Goal: Information Seeking & Learning: Learn about a topic

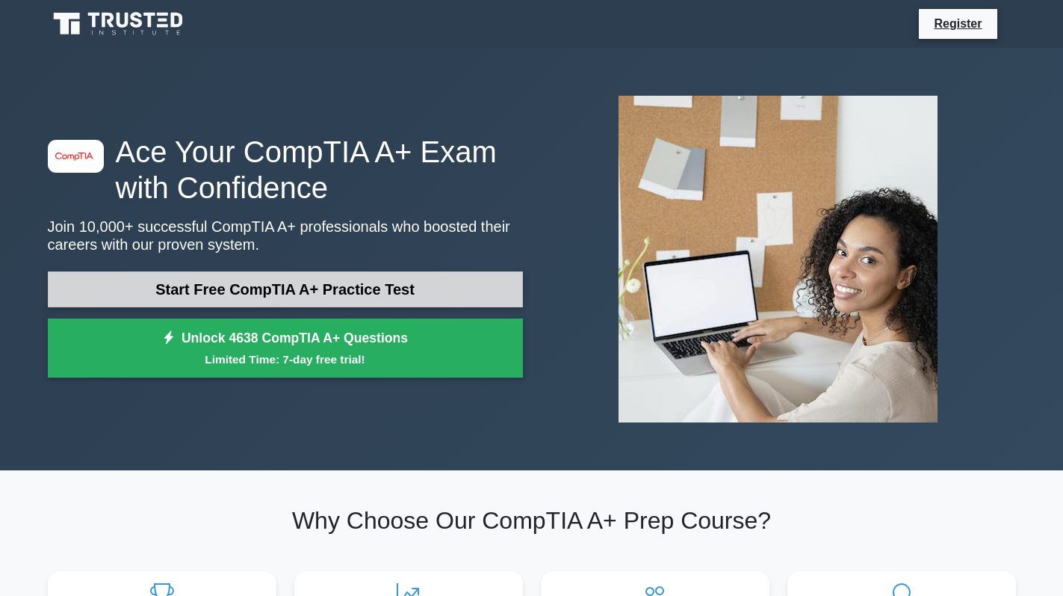
click at [361, 278] on link "Start Free CompTIA A+ Practice Test" at bounding box center [285, 289] width 475 height 36
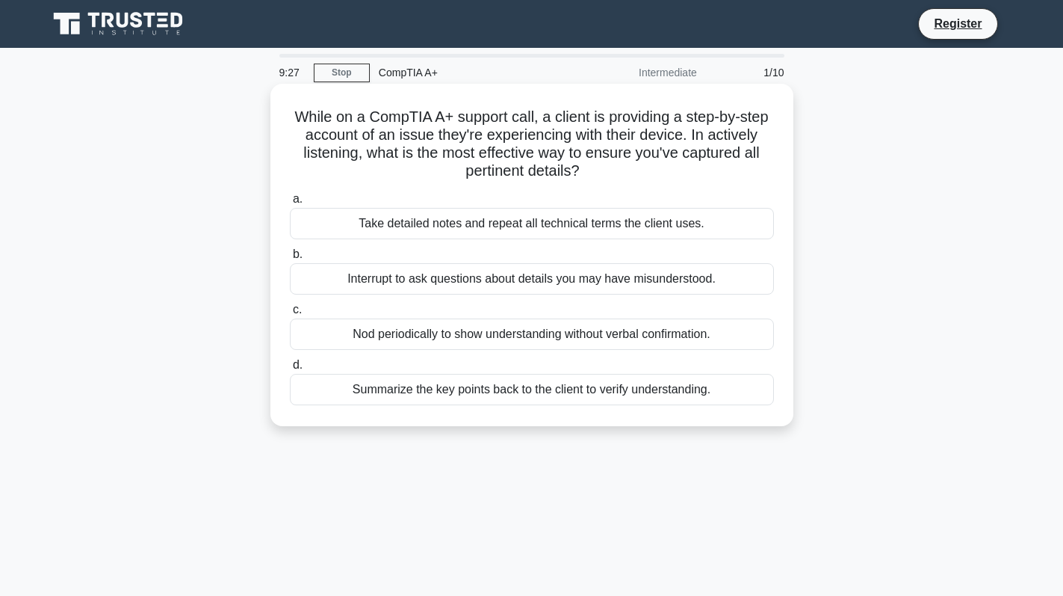
click at [614, 219] on div "Take detailed notes and repeat all technical terms the client uses." at bounding box center [532, 223] width 484 height 31
click at [290, 204] on input "a. Take detailed notes and repeat all technical terms the client uses." at bounding box center [290, 199] width 0 height 10
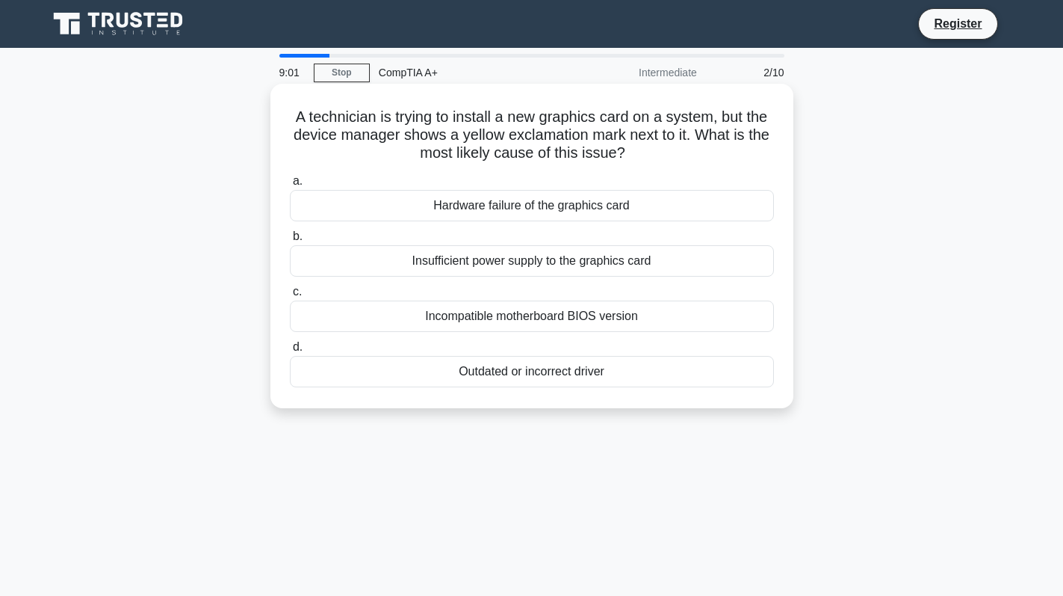
click at [633, 375] on div "Outdated or incorrect driver" at bounding box center [532, 371] width 484 height 31
click at [290, 352] on input "d. Outdated or incorrect driver" at bounding box center [290, 347] width 0 height 10
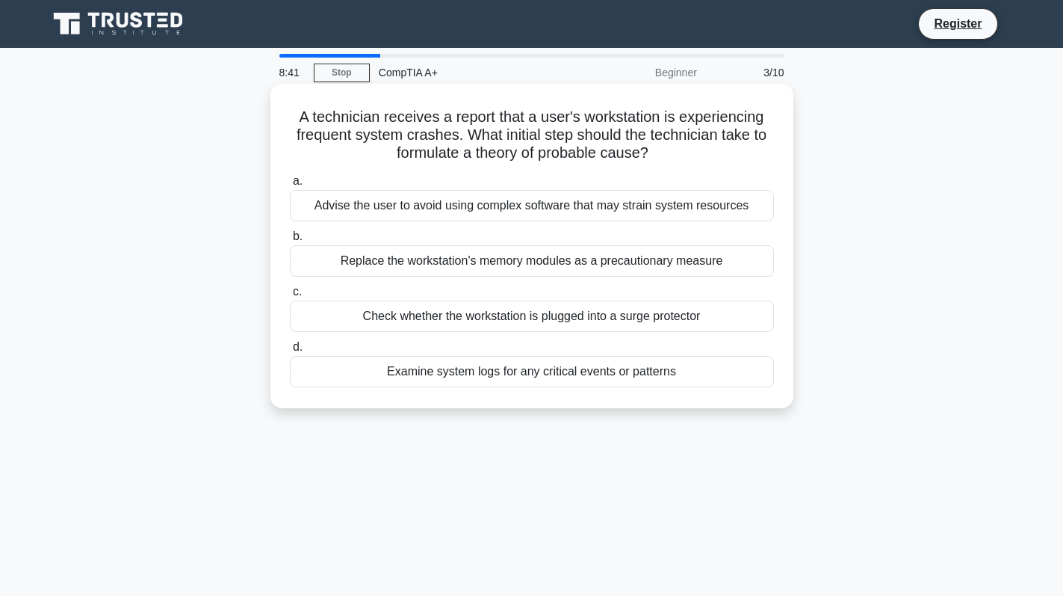
click at [678, 373] on div "Examine system logs for any critical events or patterns" at bounding box center [532, 371] width 484 height 31
click at [290, 352] on input "d. Examine system logs for any critical events or patterns" at bounding box center [290, 347] width 0 height 10
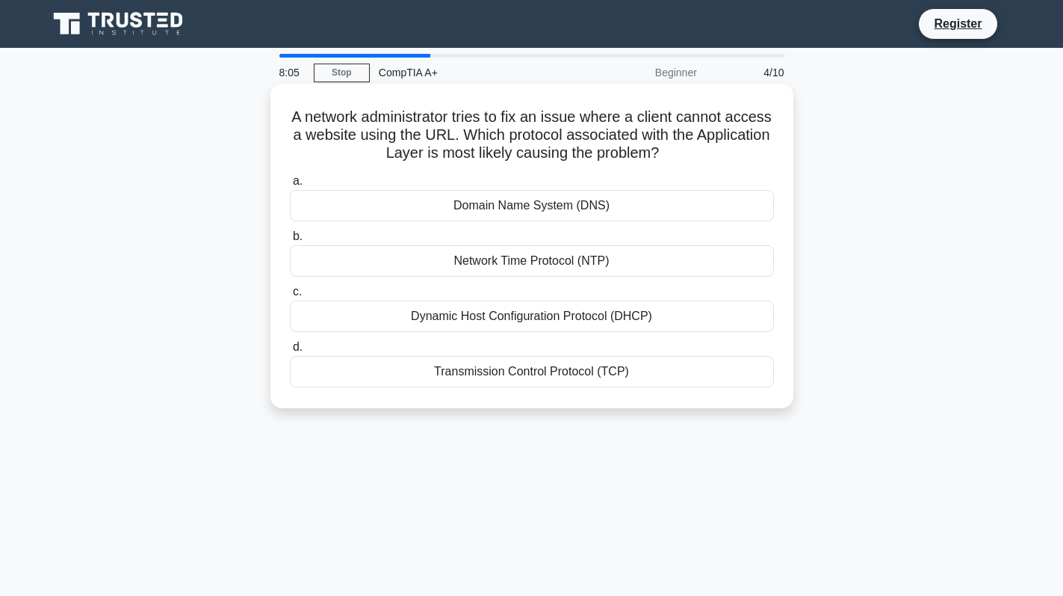
click at [629, 215] on div "Domain Name System (DNS)" at bounding box center [532, 205] width 484 height 31
click at [290, 186] on input "a. Domain Name System (DNS)" at bounding box center [290, 181] width 0 height 10
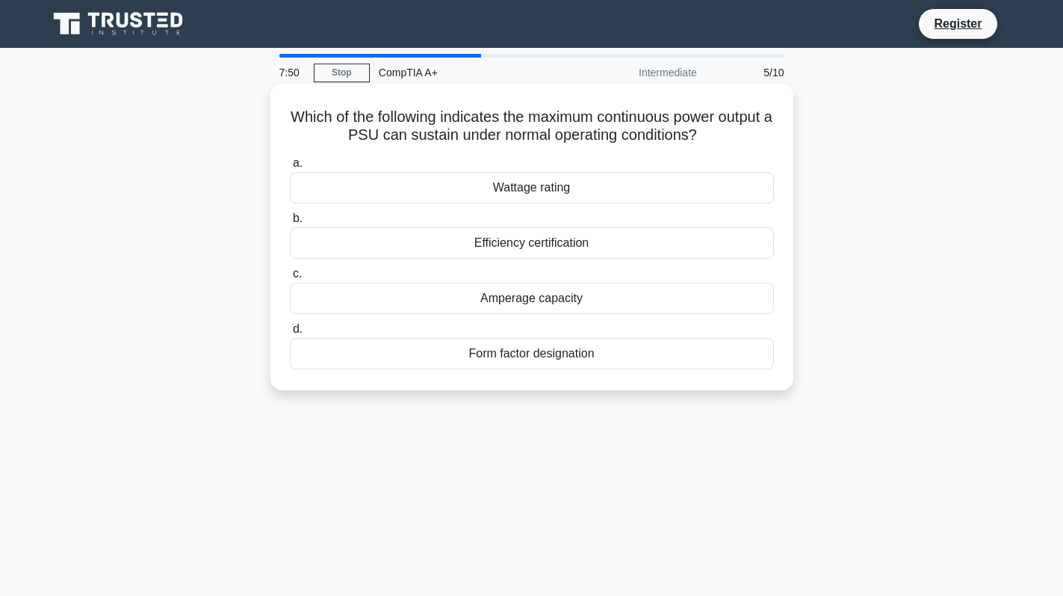
click at [646, 237] on div "Efficiency certification" at bounding box center [532, 242] width 484 height 31
click at [290, 223] on input "b. Efficiency certification" at bounding box center [290, 219] width 0 height 10
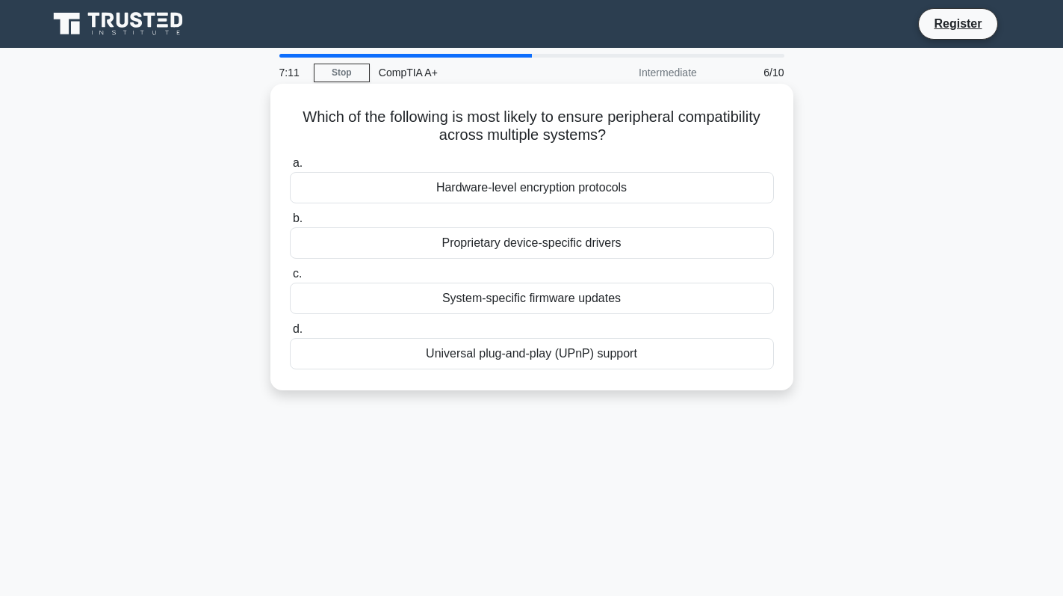
click at [620, 349] on div "Universal plug-and-play (UPnP) support" at bounding box center [532, 353] width 484 height 31
click at [290, 334] on input "d. Universal plug-and-play (UPnP) support" at bounding box center [290, 329] width 0 height 10
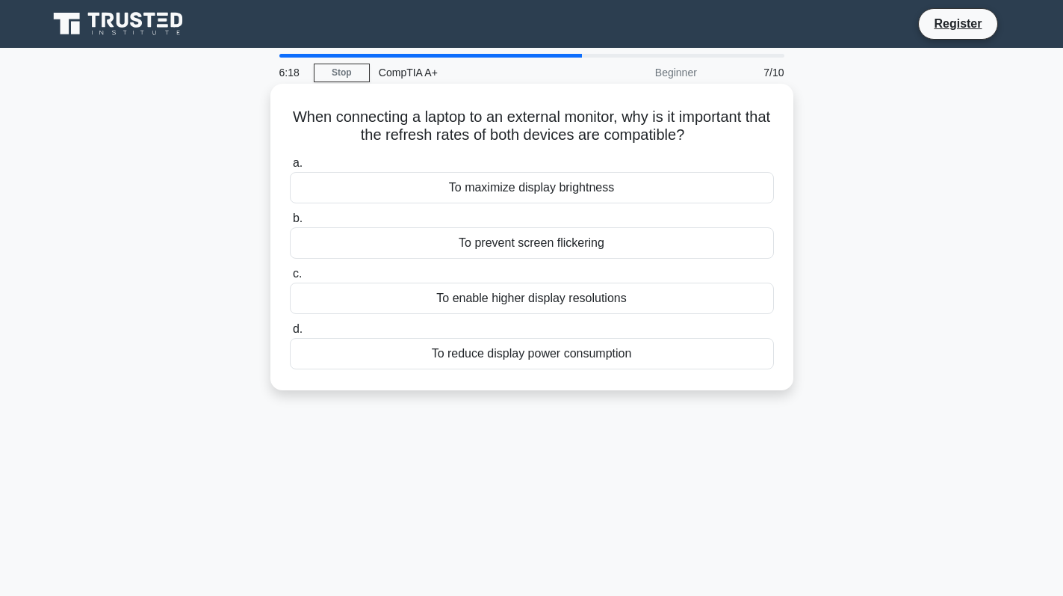
click at [474, 299] on div "To enable higher display resolutions" at bounding box center [532, 297] width 484 height 31
click at [290, 279] on input "c. To enable higher display resolutions" at bounding box center [290, 274] width 0 height 10
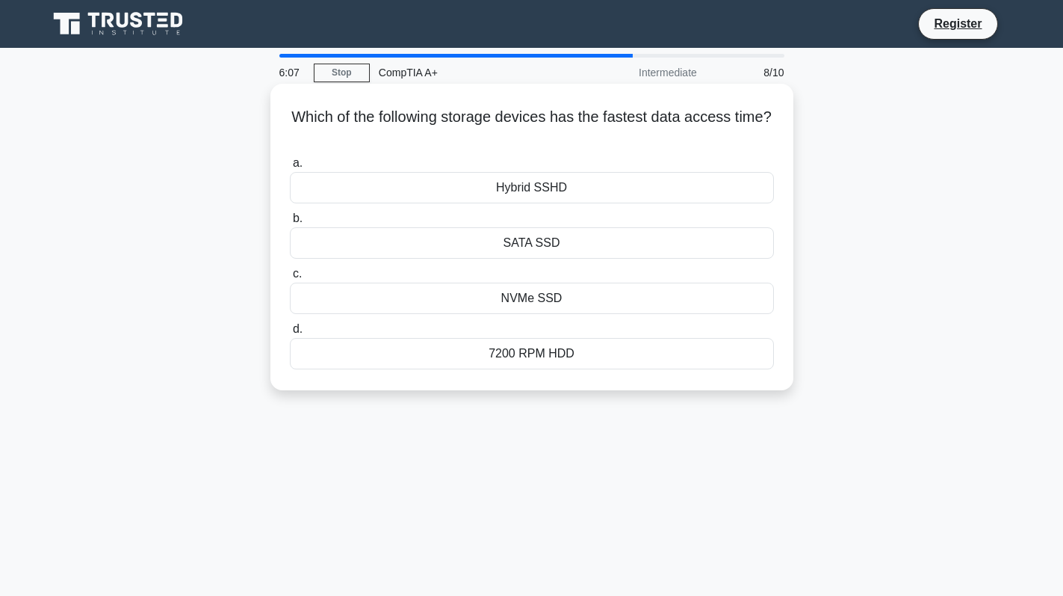
click at [593, 300] on div "NVMe SSD" at bounding box center [532, 297] width 484 height 31
click at [290, 279] on input "c. NVMe SSD" at bounding box center [290, 274] width 0 height 10
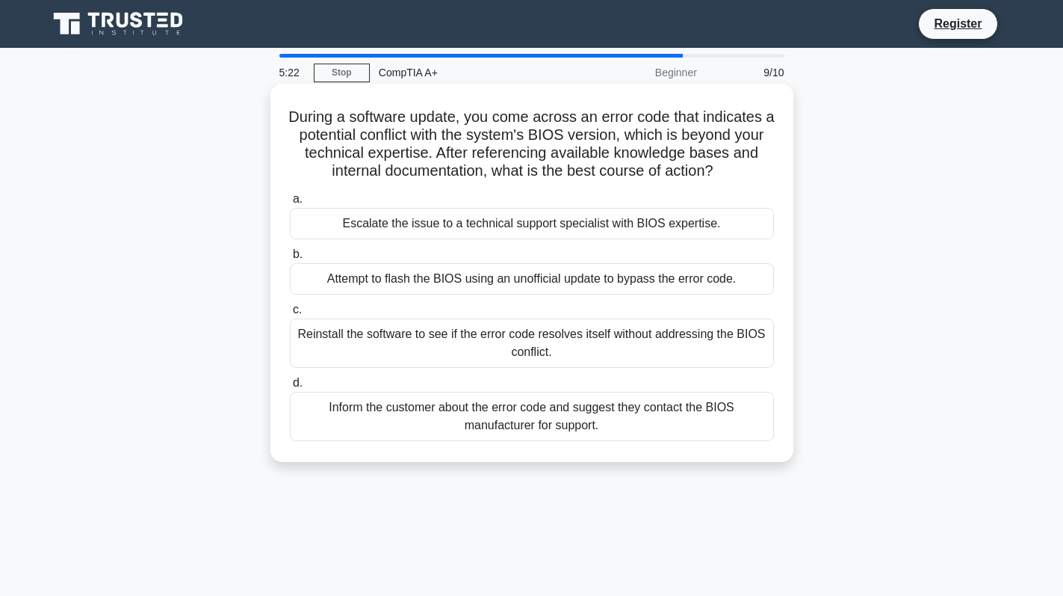
click at [630, 226] on div "Escalate the issue to a technical support specialist with BIOS expertise." at bounding box center [532, 223] width 484 height 31
click at [290, 204] on input "a. Escalate the issue to a technical support specialist with BIOS expertise." at bounding box center [290, 199] width 0 height 10
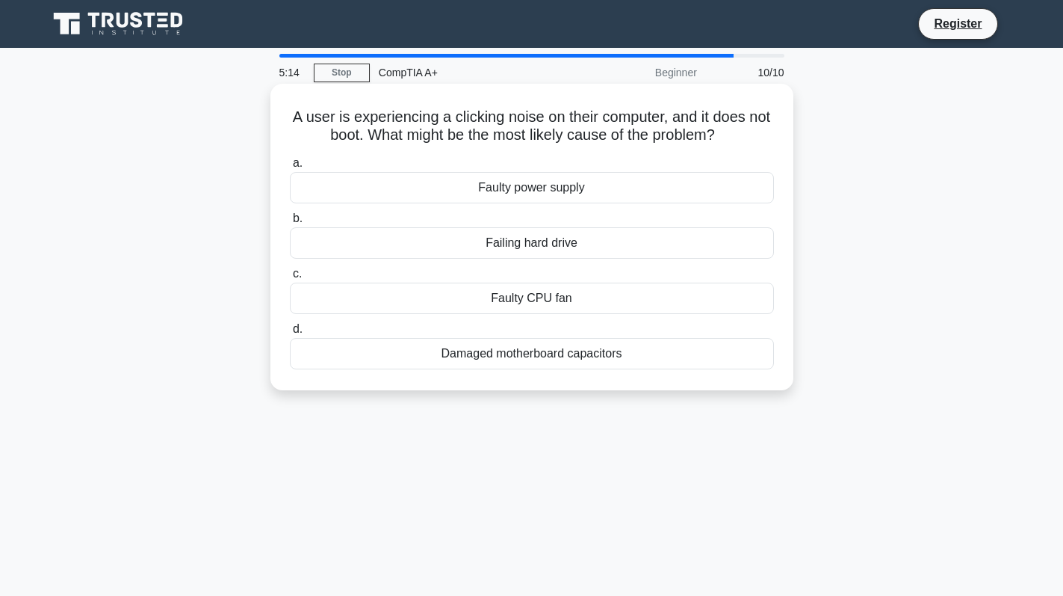
click at [622, 244] on div "Failing hard drive" at bounding box center [532, 242] width 484 height 31
click at [290, 223] on input "b. Failing hard drive" at bounding box center [290, 219] width 0 height 10
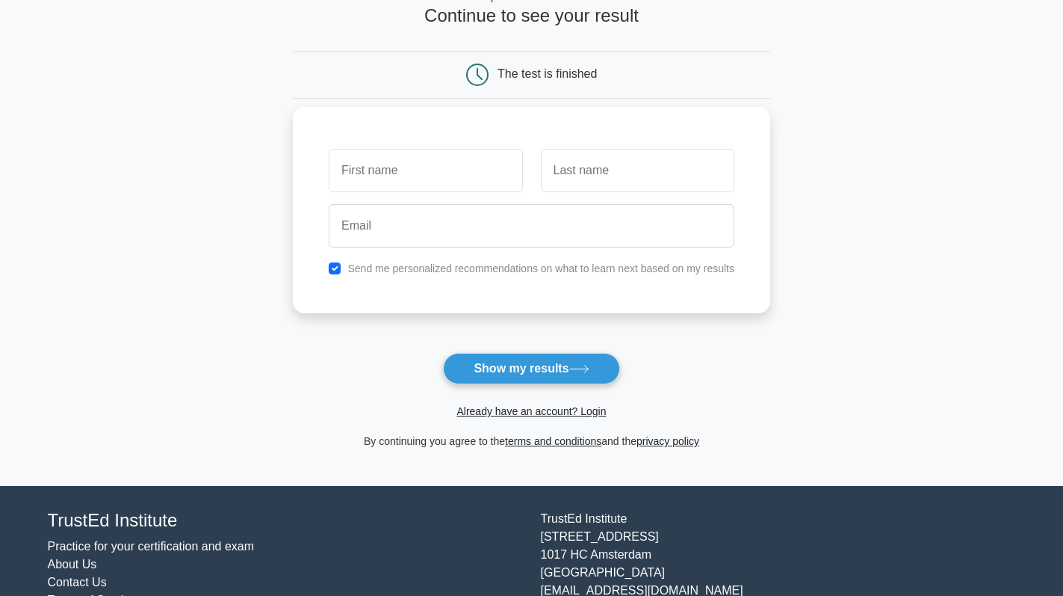
scroll to position [75, 0]
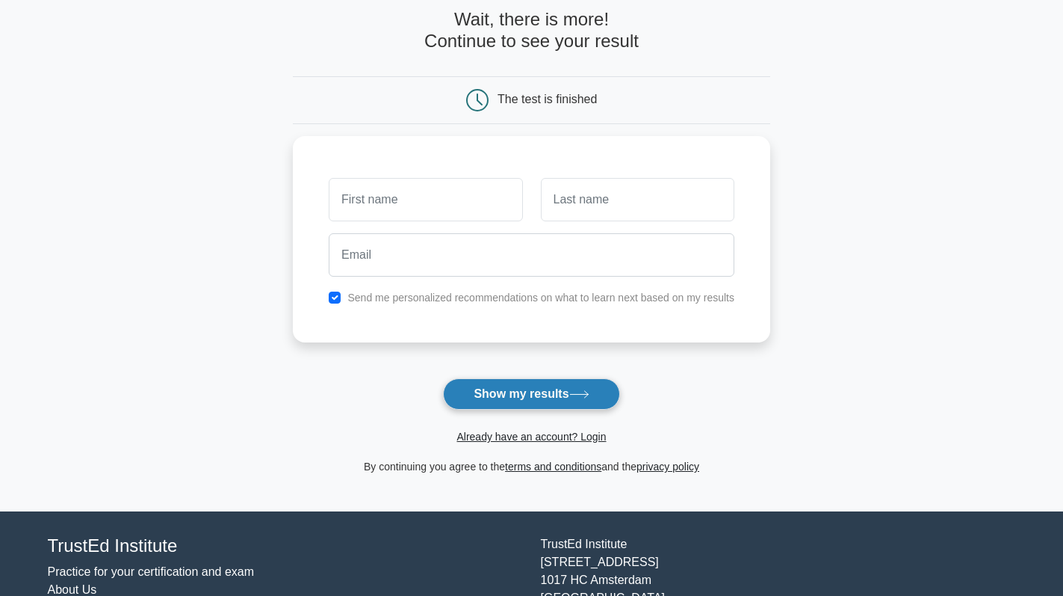
click at [515, 388] on button "Show my results" at bounding box center [531, 393] width 176 height 31
click at [338, 297] on input "checkbox" at bounding box center [335, 294] width 12 height 12
click at [334, 285] on div "Send me personalized recommendations on what to learn next based on my results" at bounding box center [532, 294] width 424 height 18
click at [371, 297] on label "Send me personalized recommendations on what to learn next based on my results" at bounding box center [540, 294] width 387 height 12
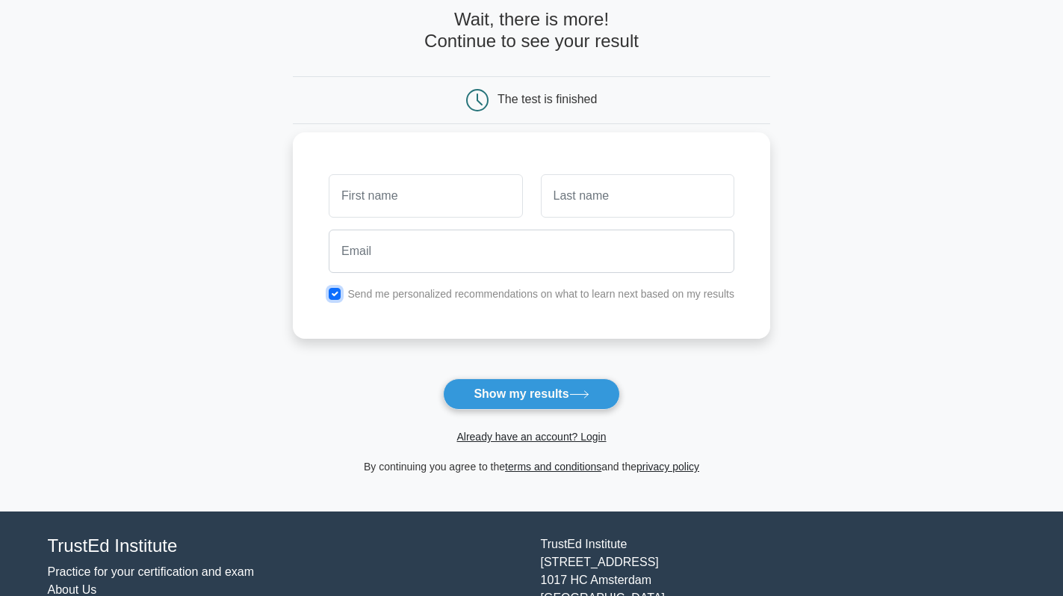
click at [330, 297] on input "checkbox" at bounding box center [335, 294] width 12 height 12
checkbox input "false"
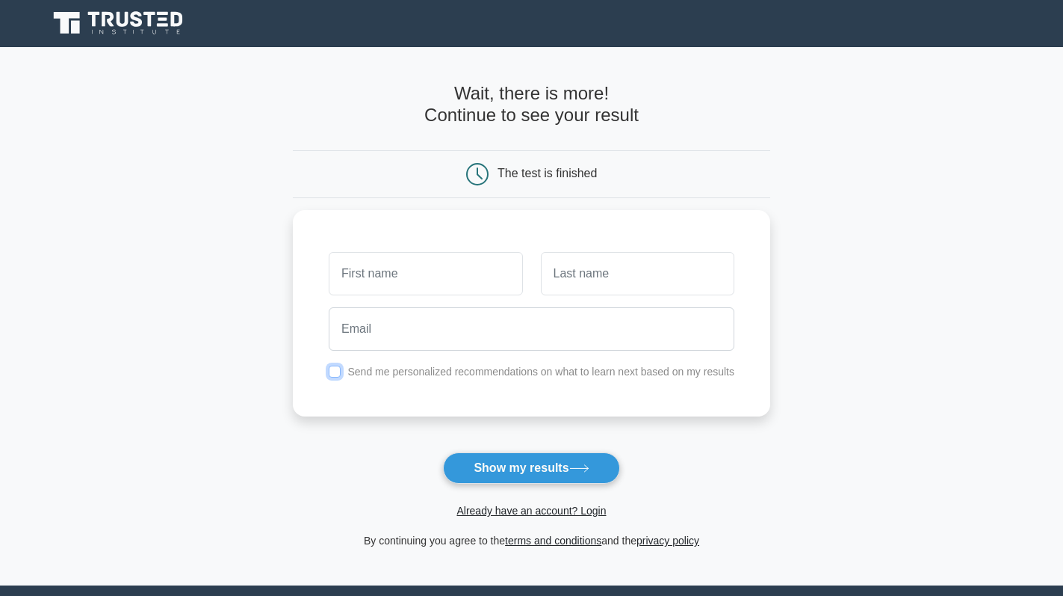
scroll to position [0, 0]
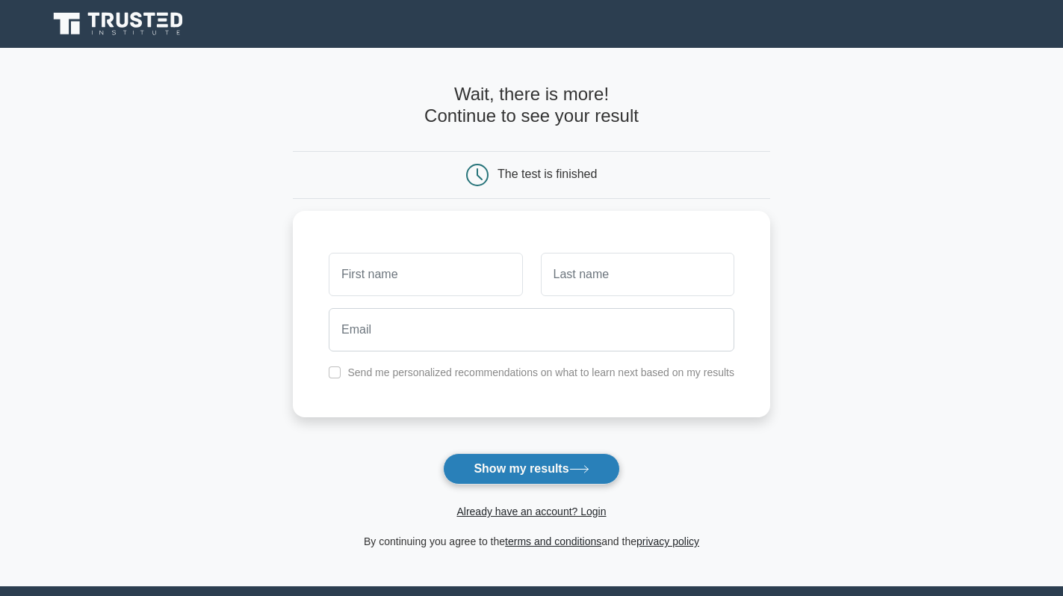
click at [532, 466] on button "Show my results" at bounding box center [531, 468] width 176 height 31
click at [844, 401] on main "Wait, there is more! Continue to see your result The test is finished and the" at bounding box center [531, 317] width 1063 height 538
click at [536, 517] on link "Already have an account? Login" at bounding box center [531, 511] width 149 height 12
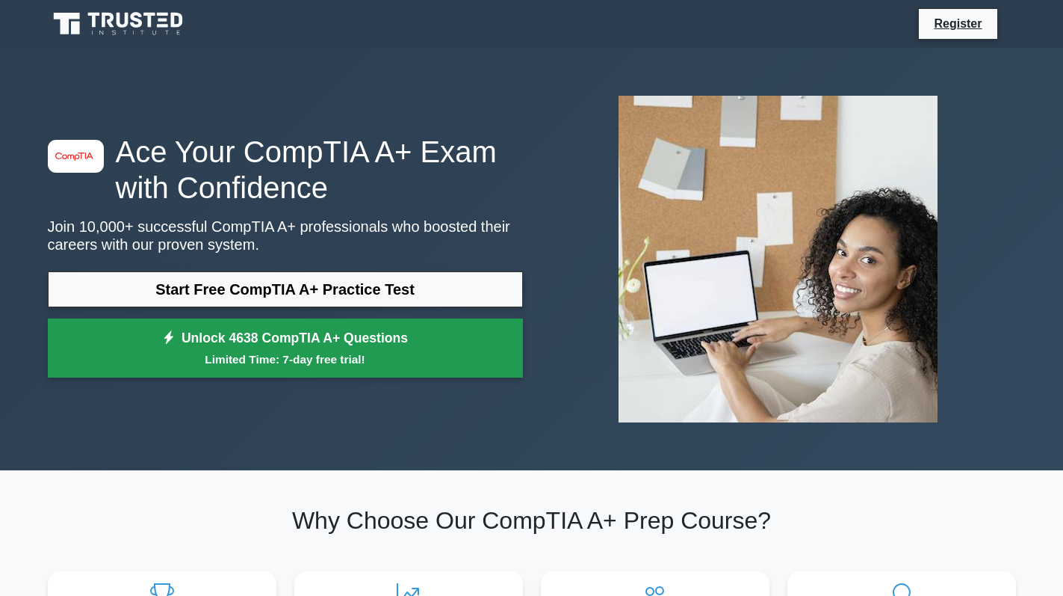
click at [282, 357] on small "Limited Time: 7-day free trial!" at bounding box center [286, 358] width 438 height 17
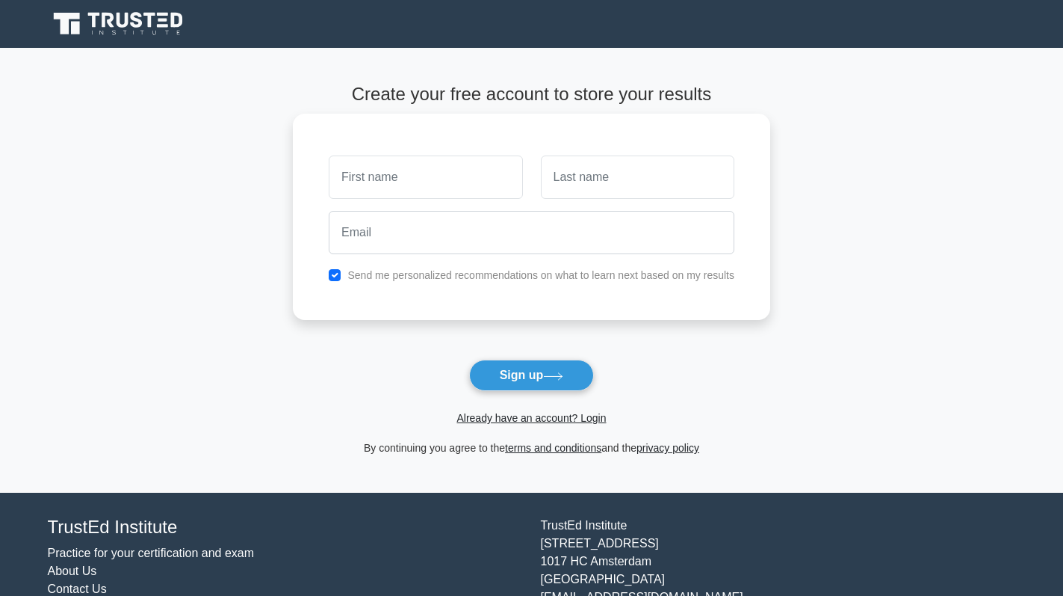
click at [395, 275] on label "Send me personalized recommendations on what to learn next based on my results" at bounding box center [540, 275] width 387 height 12
click at [342, 275] on div "Send me personalized recommendations on what to learn next based on my results" at bounding box center [532, 275] width 424 height 18
click at [328, 275] on div "Send me personalized recommendations on what to learn next based on my results" at bounding box center [532, 275] width 424 height 18
click at [333, 275] on input "checkbox" at bounding box center [335, 275] width 12 height 12
checkbox input "false"
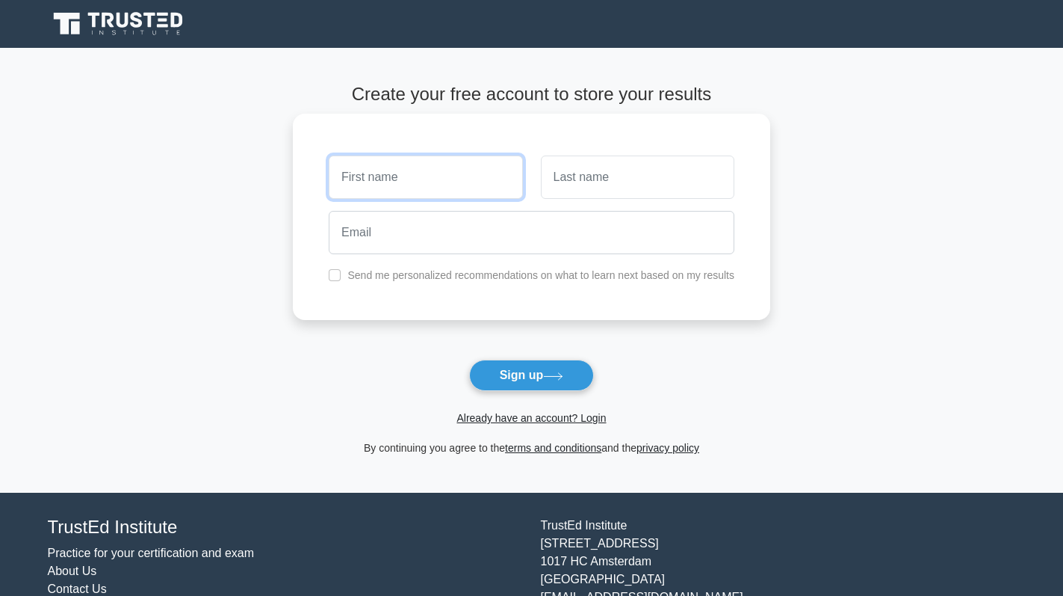
click at [372, 178] on input "text" at bounding box center [426, 176] width 194 height 43
type input "[PERSON_NAME]"
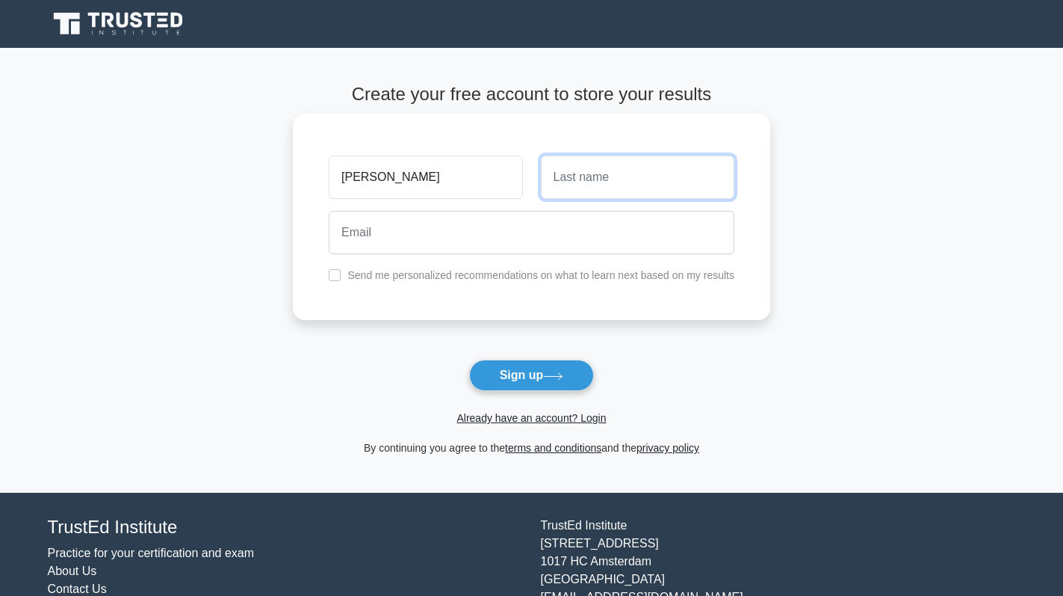
click at [631, 185] on input "text" at bounding box center [638, 176] width 194 height 43
type input "[PERSON_NAME]"
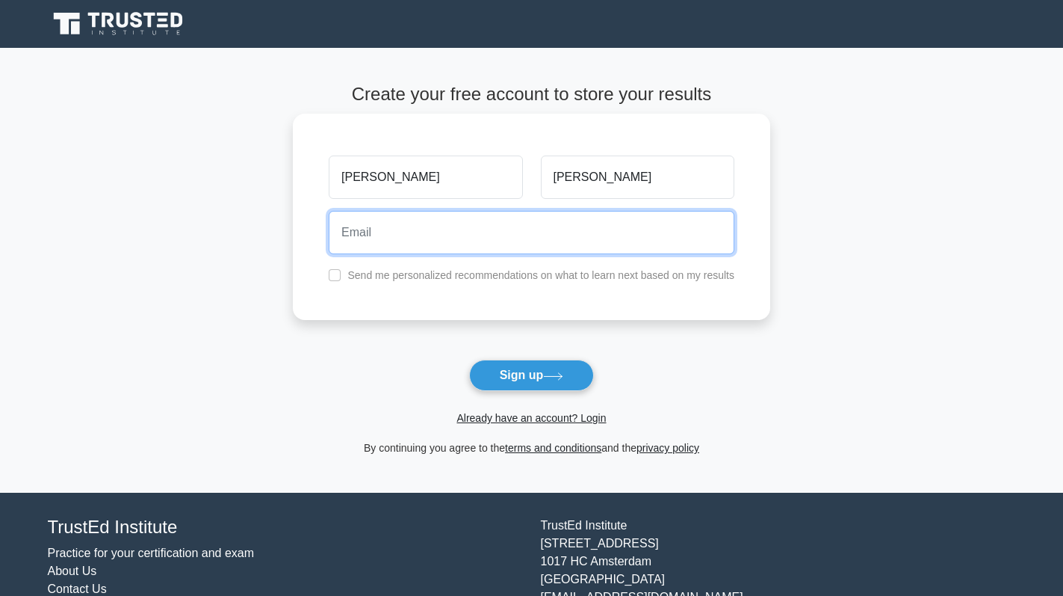
click at [488, 227] on input "email" at bounding box center [532, 232] width 406 height 43
drag, startPoint x: 407, startPoint y: 238, endPoint x: 324, endPoint y: 233, distance: 82.3
click at [324, 233] on div "castillovictor@hotmail.com" at bounding box center [532, 232] width 424 height 55
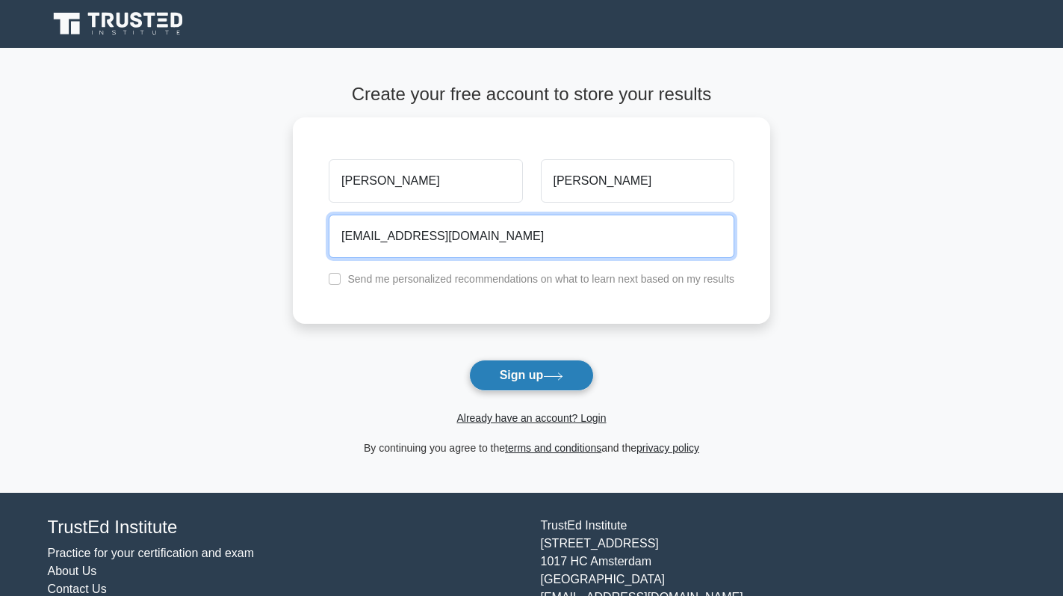
type input "[EMAIL_ADDRESS][DOMAIN_NAME]"
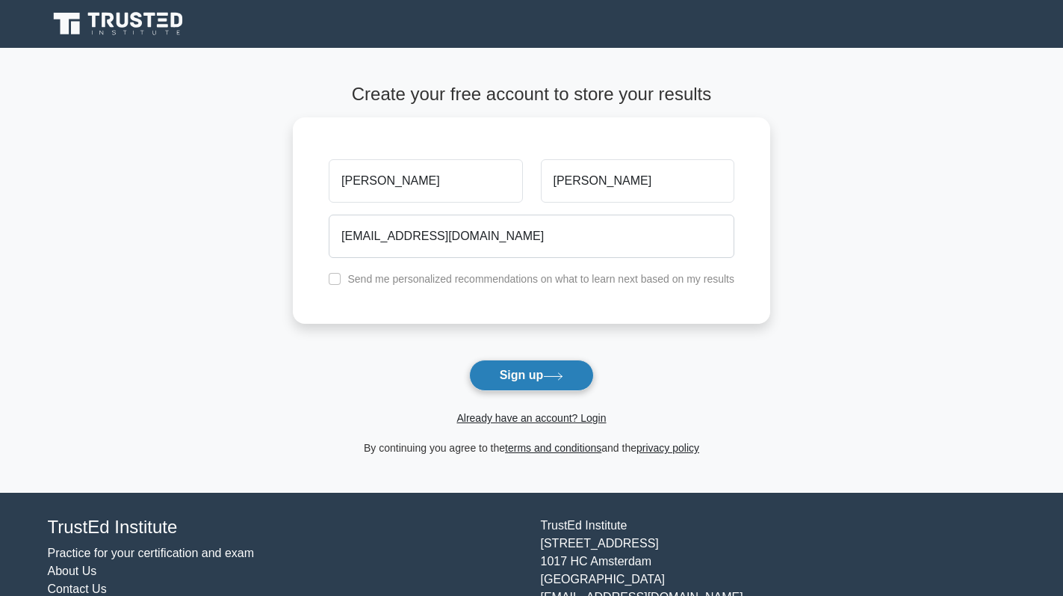
click at [521, 378] on button "Sign up" at bounding box center [532, 374] width 126 height 31
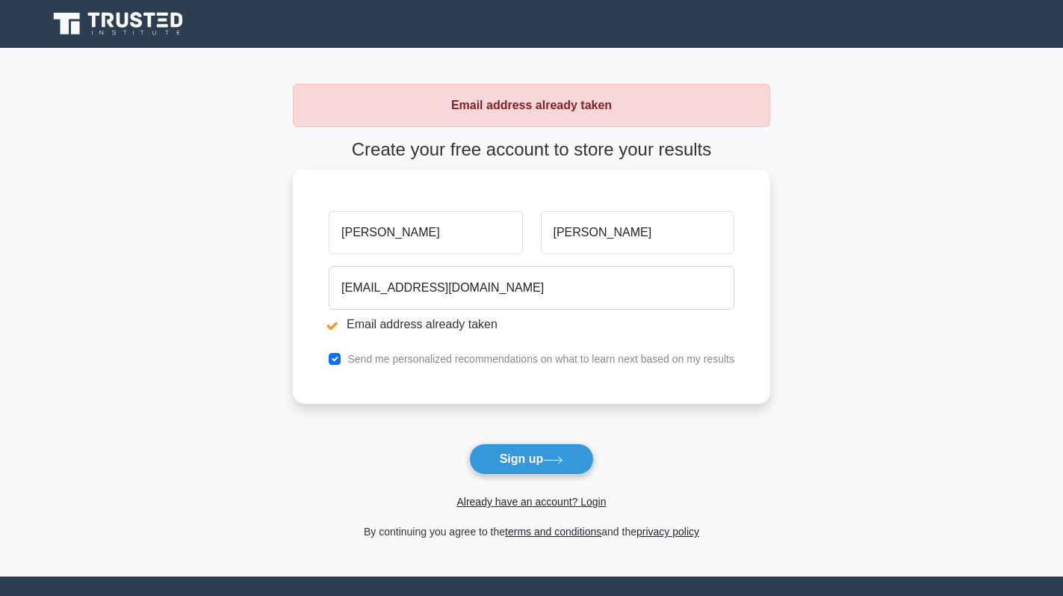
click at [426, 357] on label "Send me personalized recommendations on what to learn next based on my results" at bounding box center [540, 359] width 387 height 12
click at [343, 357] on div "Send me personalized recommendations on what to learn next based on my results" at bounding box center [532, 359] width 424 height 18
click at [330, 357] on input "checkbox" at bounding box center [335, 359] width 12 height 12
checkbox input "false"
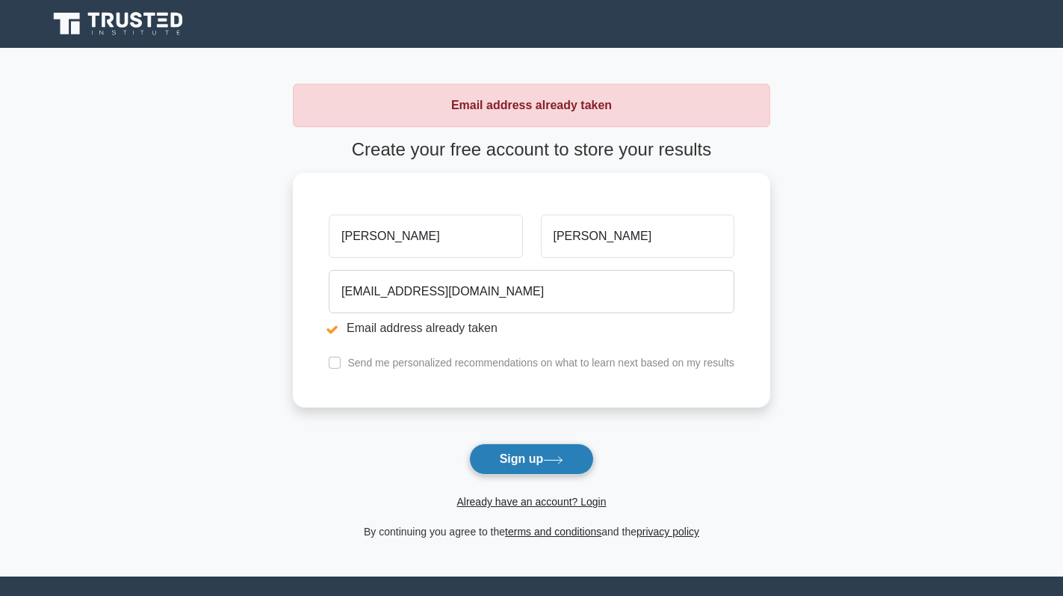
click at [534, 464] on button "Sign up" at bounding box center [532, 458] width 126 height 31
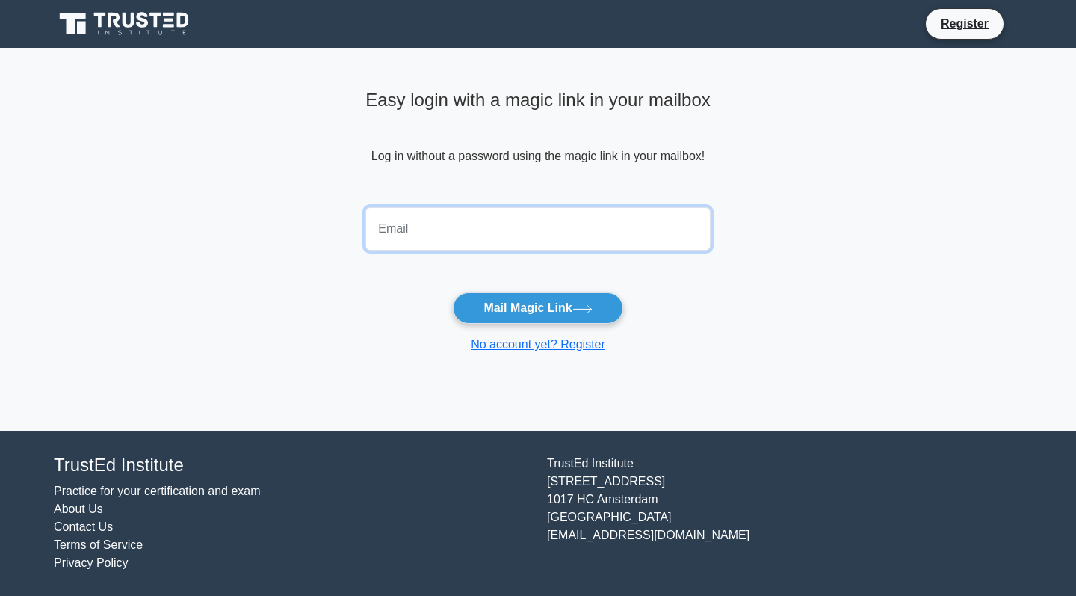
click at [525, 221] on input "email" at bounding box center [537, 228] width 345 height 43
type input "[EMAIL_ADDRESS][DOMAIN_NAME]"
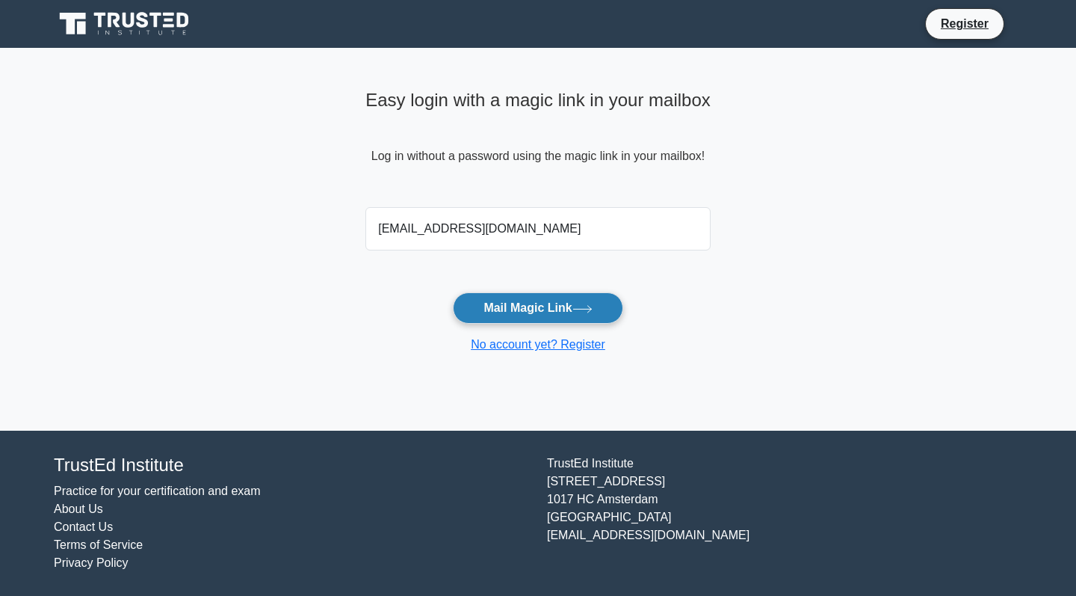
click at [551, 302] on button "Mail Magic Link" at bounding box center [538, 307] width 170 height 31
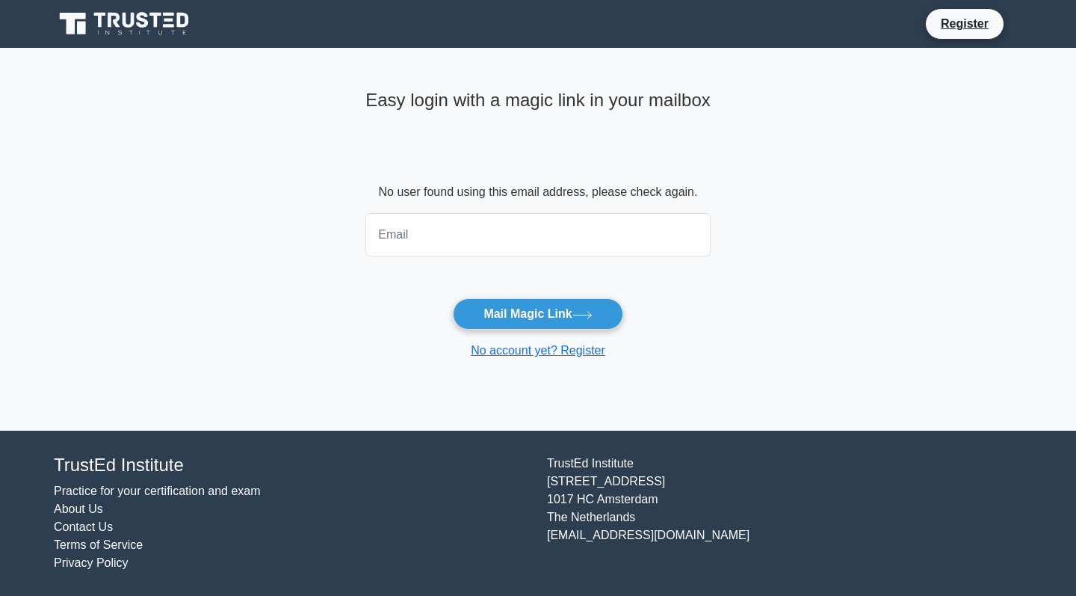
click at [521, 242] on input "email" at bounding box center [537, 234] width 345 height 43
type input "castillovictor@hotmail.com"
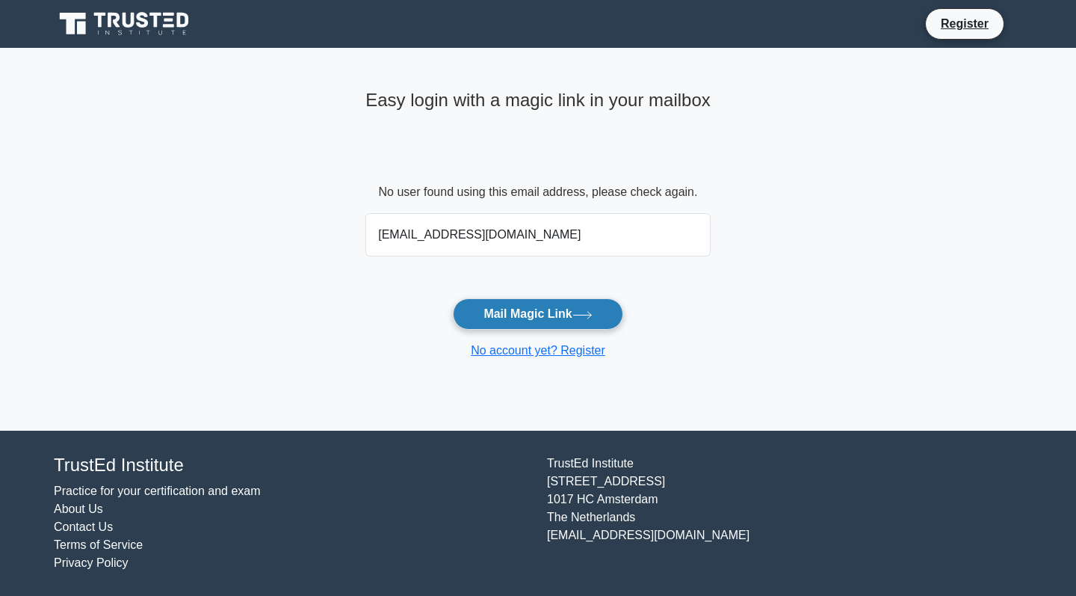
click at [541, 318] on button "Mail Magic Link" at bounding box center [538, 313] width 170 height 31
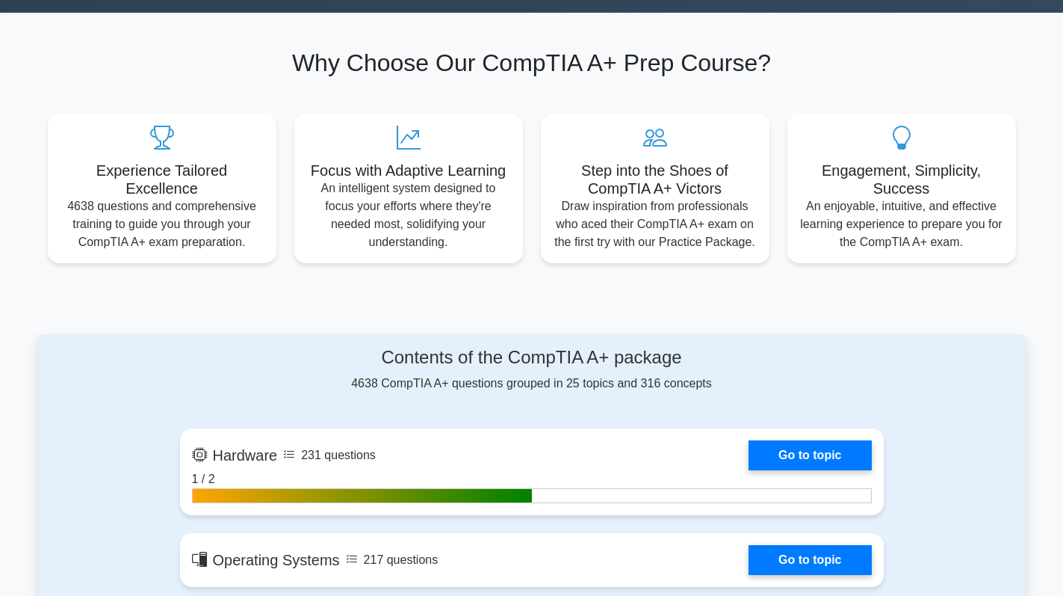
scroll to position [560, 0]
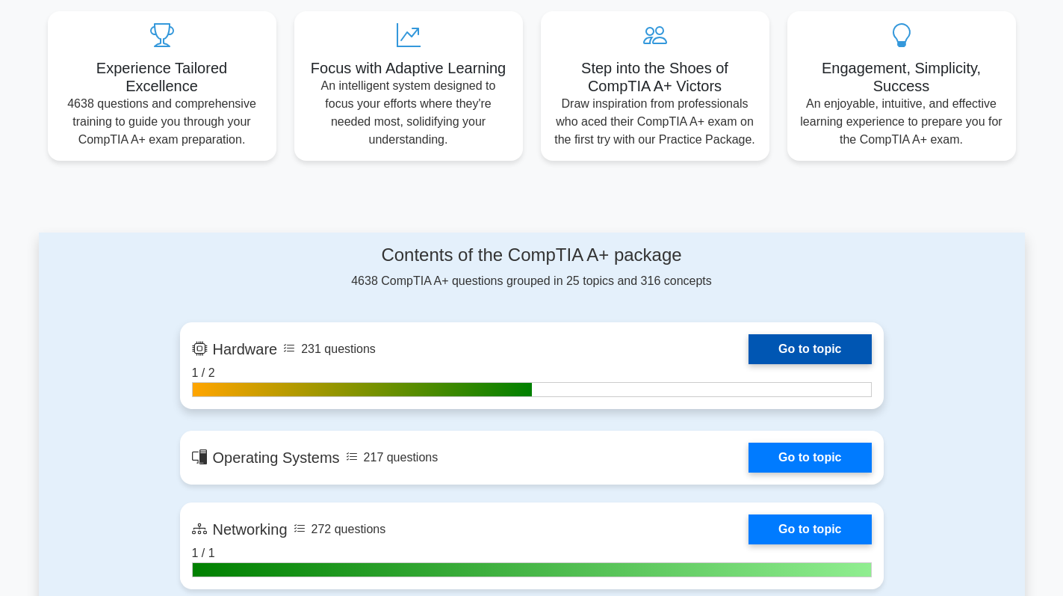
click at [815, 356] on link "Go to topic" at bounding box center [810, 349] width 123 height 30
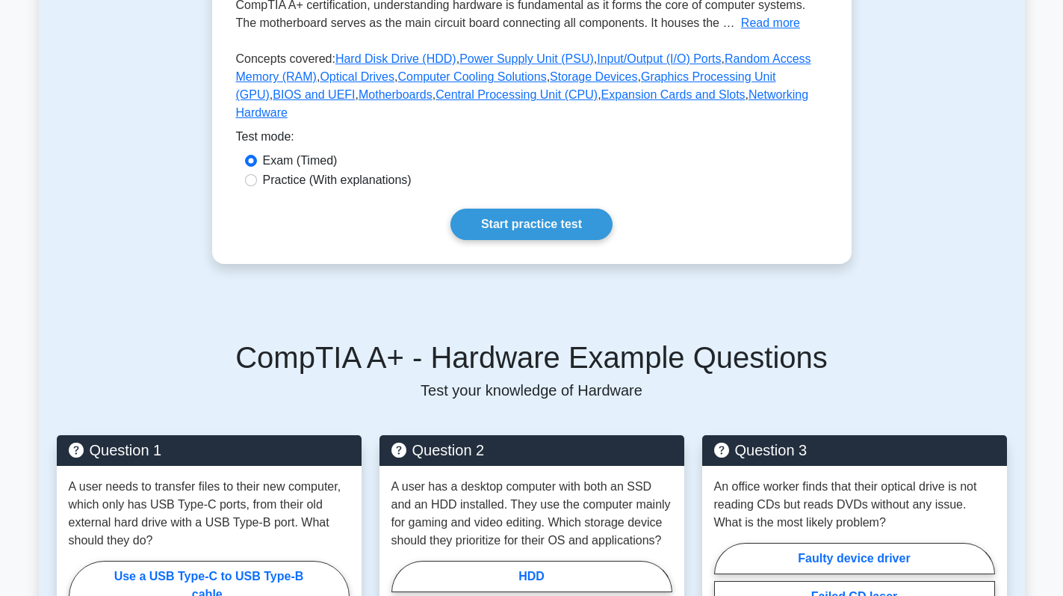
scroll to position [374, 0]
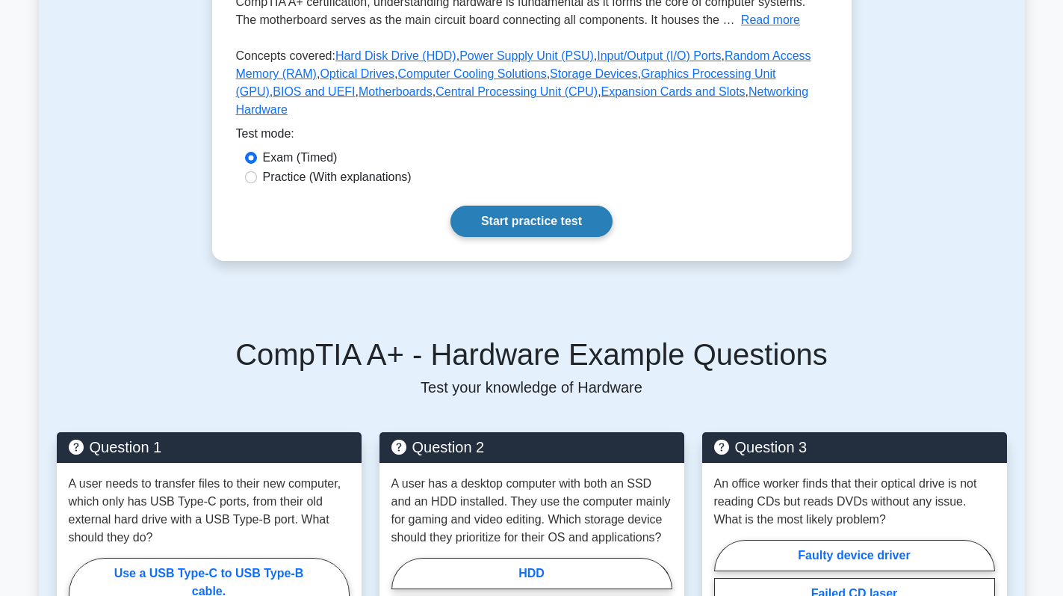
click at [529, 206] on link "Start practice test" at bounding box center [532, 221] width 162 height 31
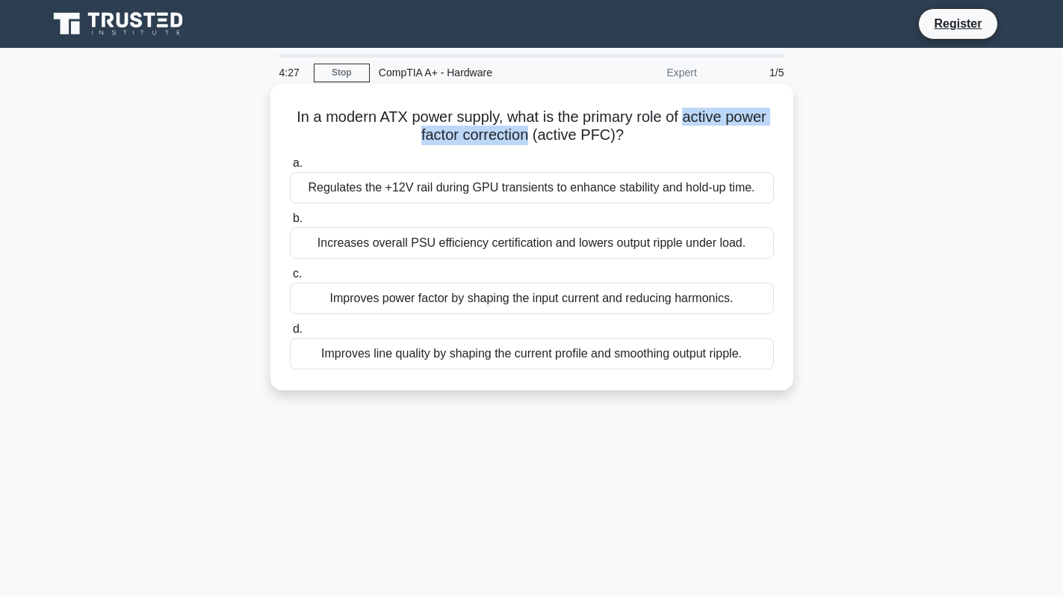
drag, startPoint x: 689, startPoint y: 115, endPoint x: 533, endPoint y: 136, distance: 157.6
click at [533, 136] on h5 "In a modern ATX power supply, what is the primary role of active power factor c…" at bounding box center [531, 126] width 487 height 37
click at [531, 297] on div "Improves power factor by shaping the input current and reducing harmonics." at bounding box center [532, 297] width 484 height 31
click at [290, 279] on input "c. Improves power factor by shaping the input current and reducing harmonics." at bounding box center [290, 274] width 0 height 10
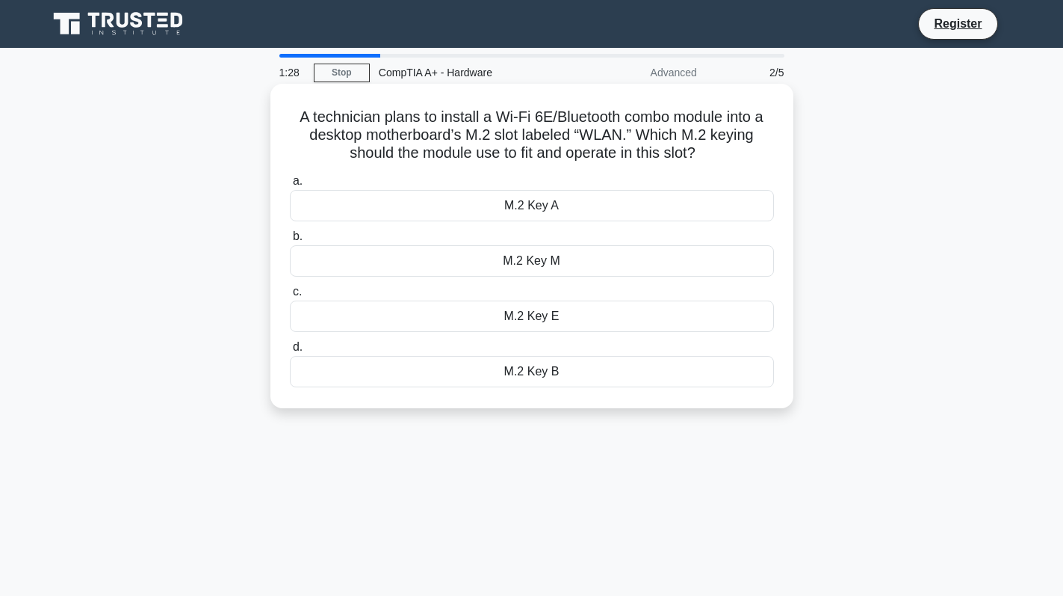
click at [610, 308] on div "M.2 Key E" at bounding box center [532, 315] width 484 height 31
click at [290, 297] on input "c. M.2 Key E" at bounding box center [290, 292] width 0 height 10
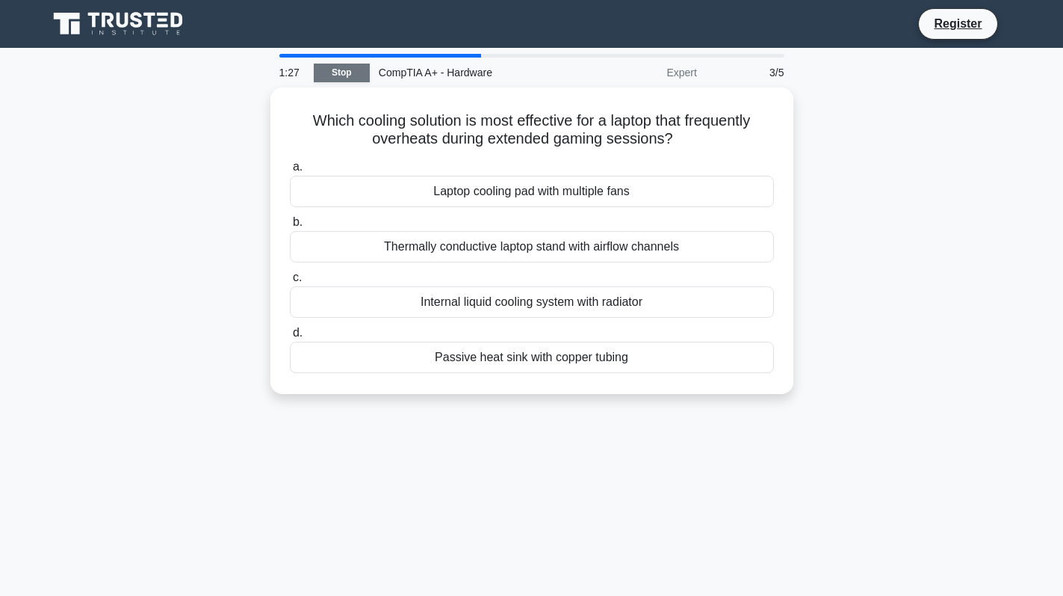
click at [348, 69] on link "Stop" at bounding box center [342, 73] width 56 height 19
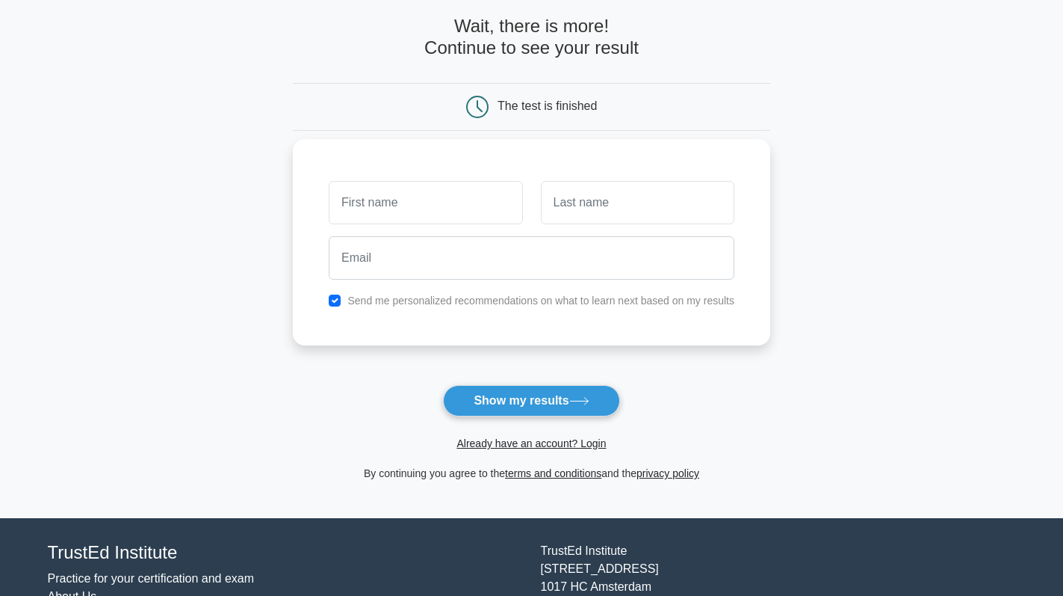
scroll to position [156, 0]
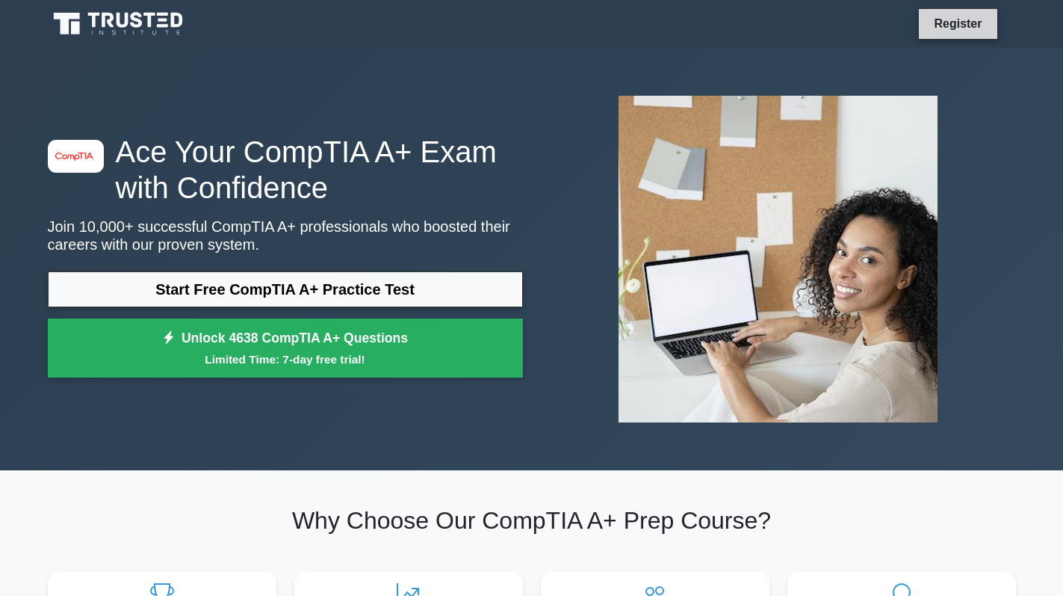
click at [950, 23] on link "Register" at bounding box center [958, 23] width 66 height 19
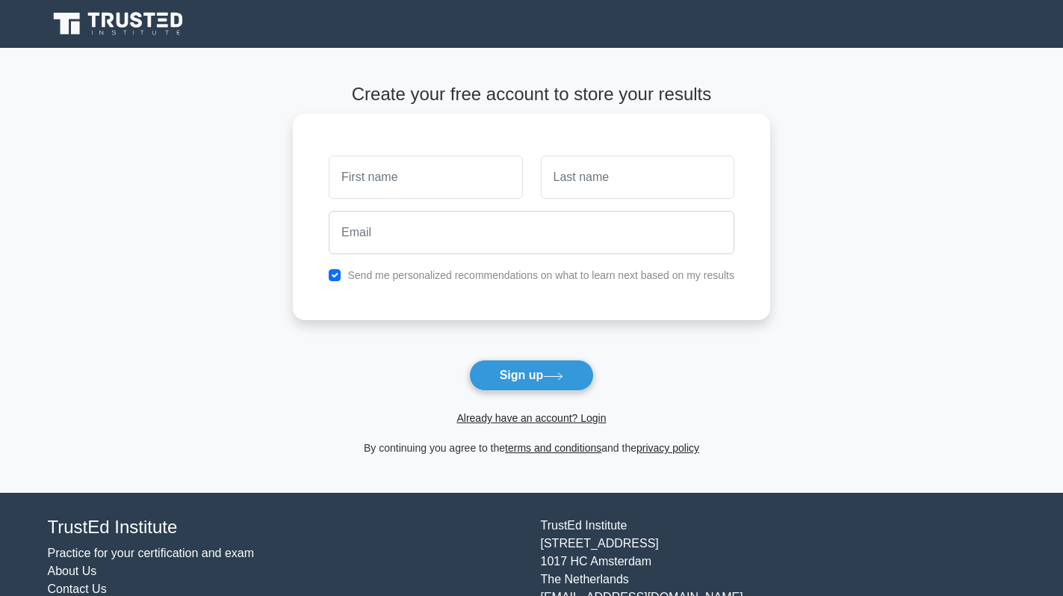
click at [409, 175] on input "text" at bounding box center [426, 176] width 194 height 43
type input "Victor"
click at [597, 194] on input "text" at bounding box center [638, 176] width 194 height 43
type input "Castillo"
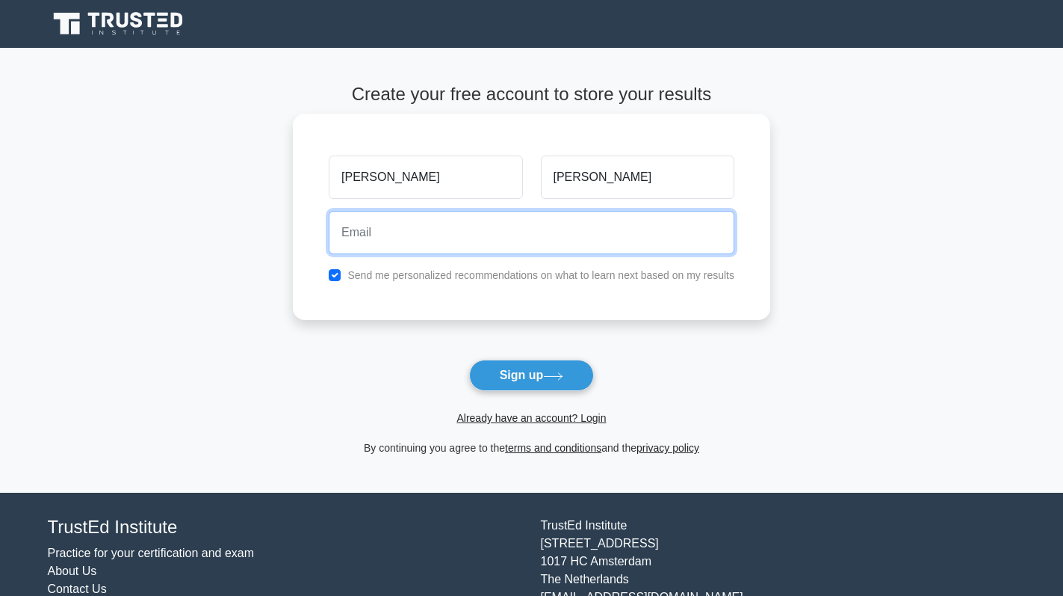
click at [466, 233] on input "email" at bounding box center [532, 232] width 406 height 43
type input "victorlcastillob@gmail.com"
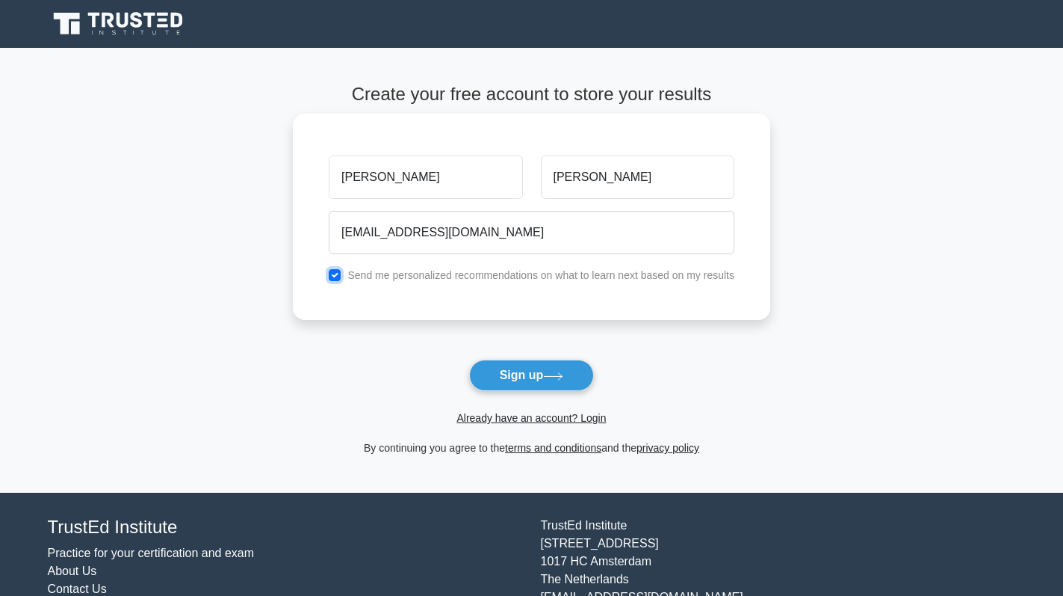
click at [335, 274] on input "checkbox" at bounding box center [335, 275] width 12 height 12
checkbox input "false"
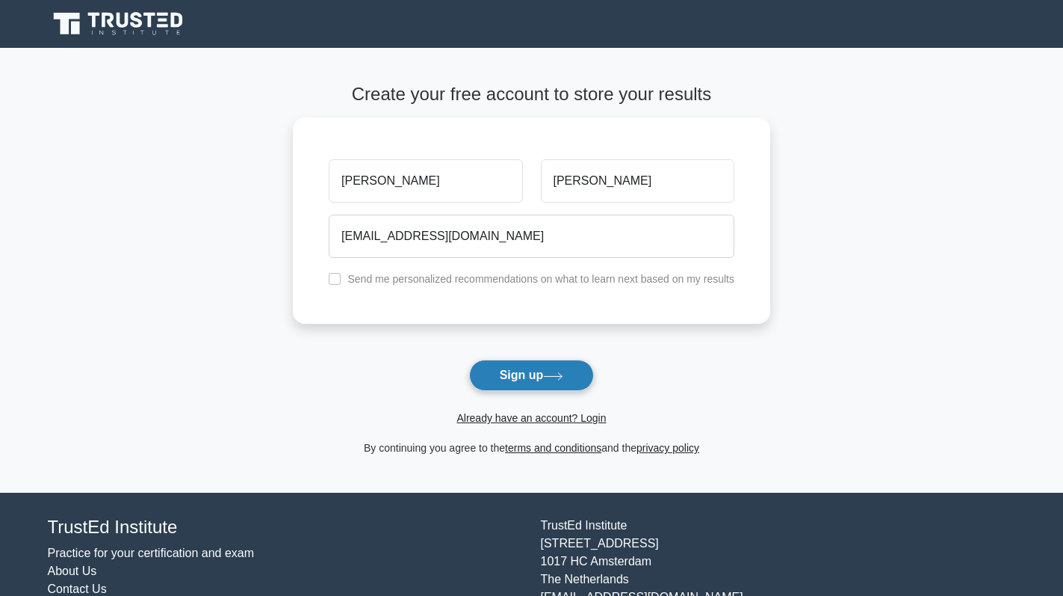
click at [519, 382] on button "Sign up" at bounding box center [532, 374] width 126 height 31
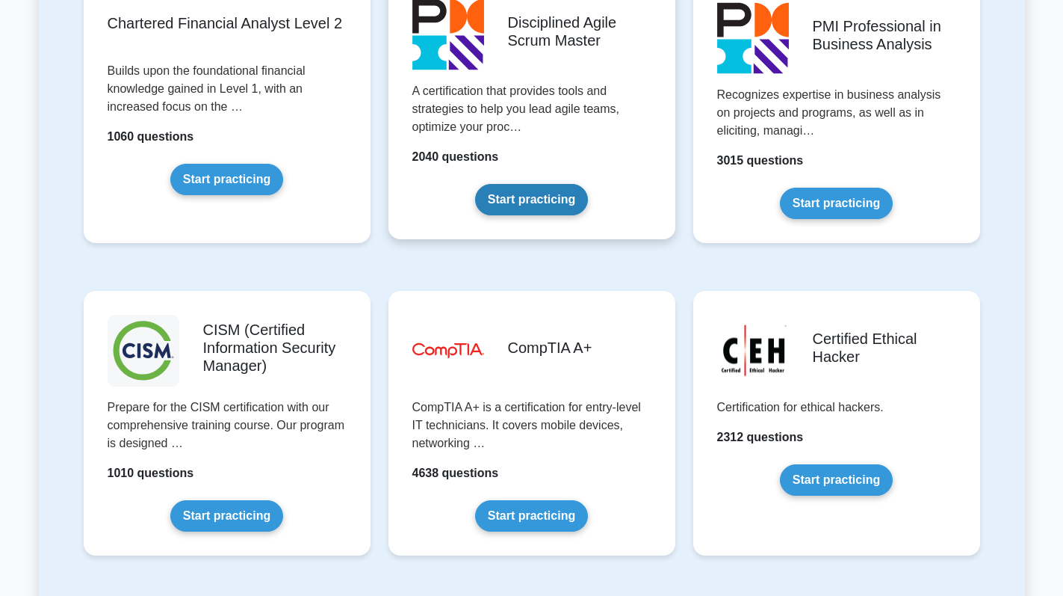
scroll to position [1943, 0]
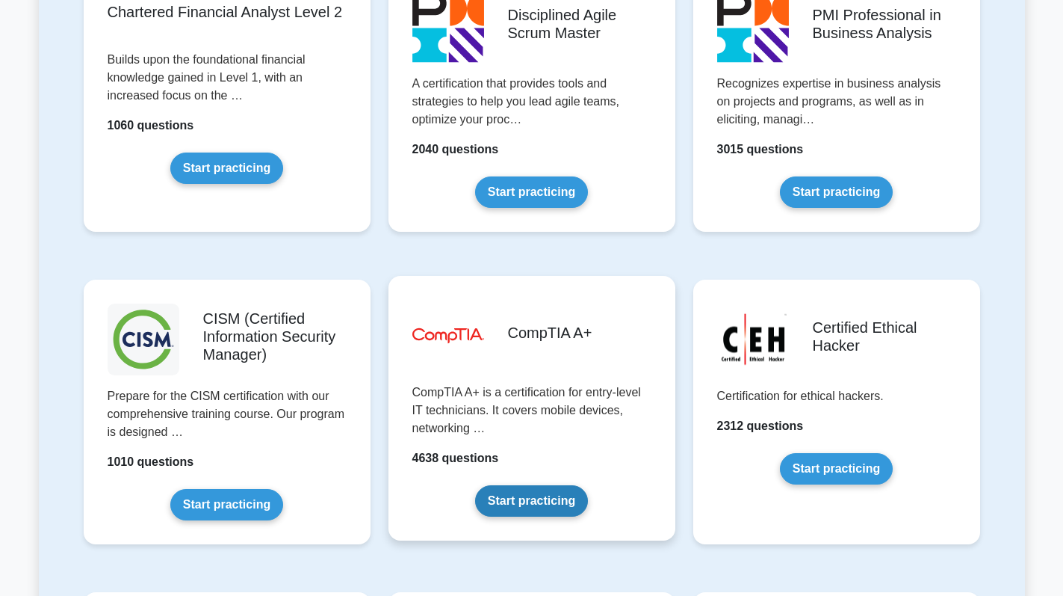
click at [528, 505] on link "Start practicing" at bounding box center [531, 500] width 113 height 31
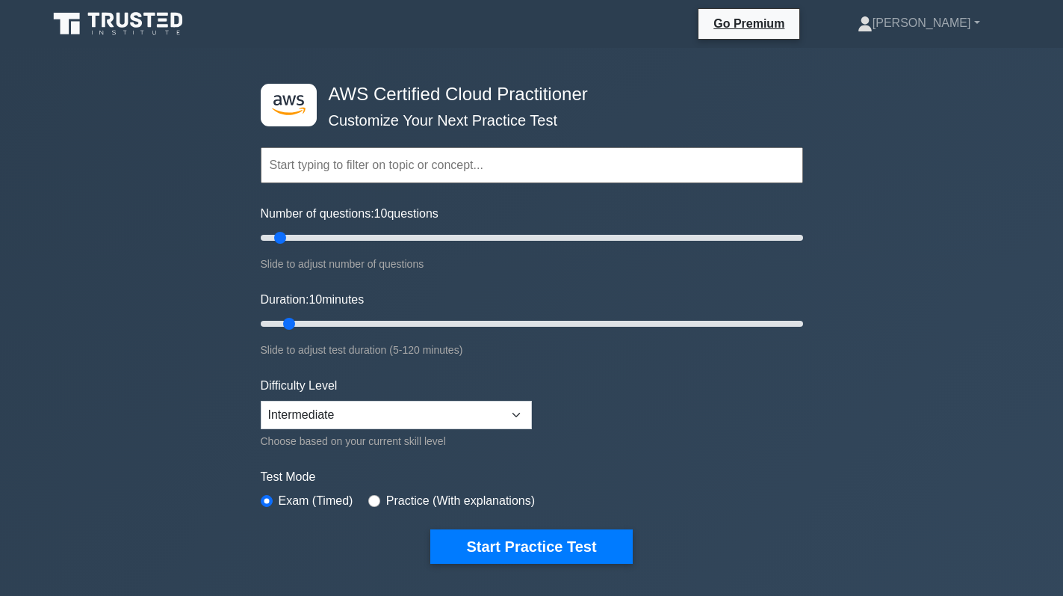
click at [378, 497] on div "Practice (With explanations)" at bounding box center [451, 501] width 167 height 18
click at [368, 497] on input "radio" at bounding box center [374, 501] width 12 height 12
radio input "true"
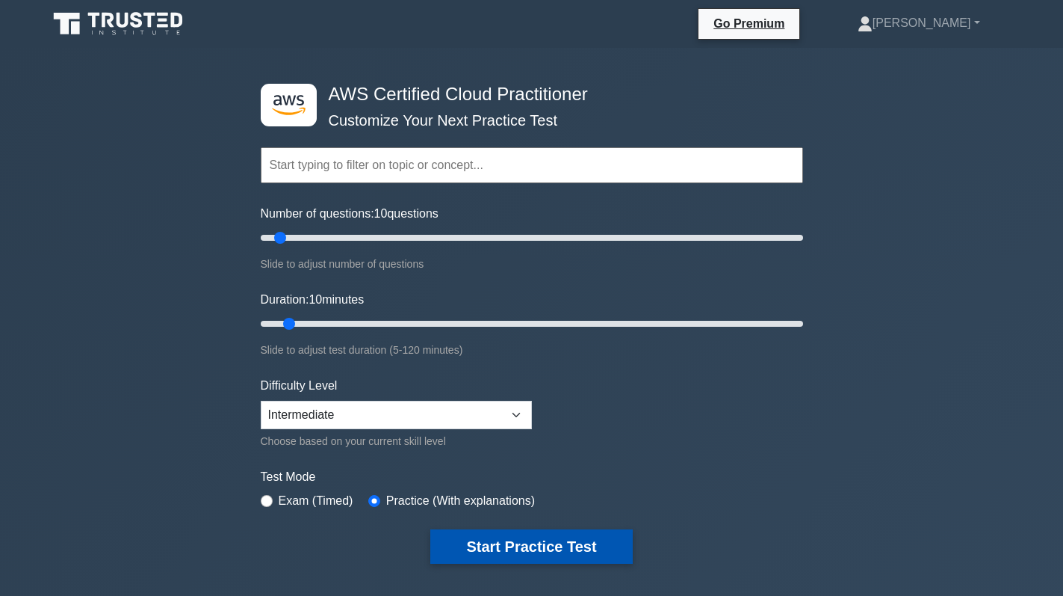
click at [608, 552] on button "Start Practice Test" at bounding box center [531, 546] width 202 height 34
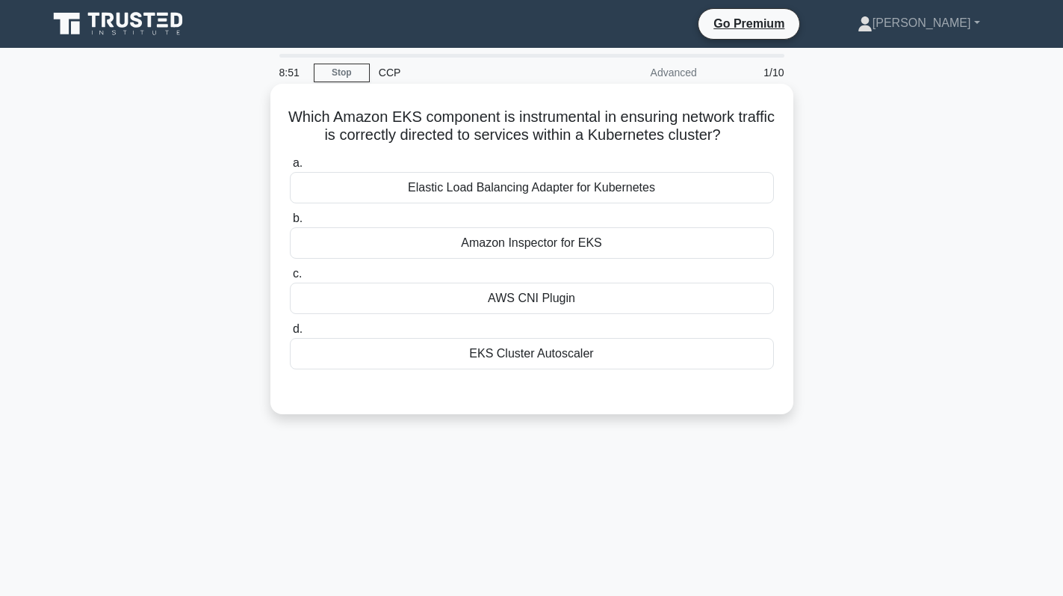
click at [565, 297] on div "AWS CNI Plugin" at bounding box center [532, 297] width 484 height 31
click at [290, 279] on input "c. AWS CNI Plugin" at bounding box center [290, 274] width 0 height 10
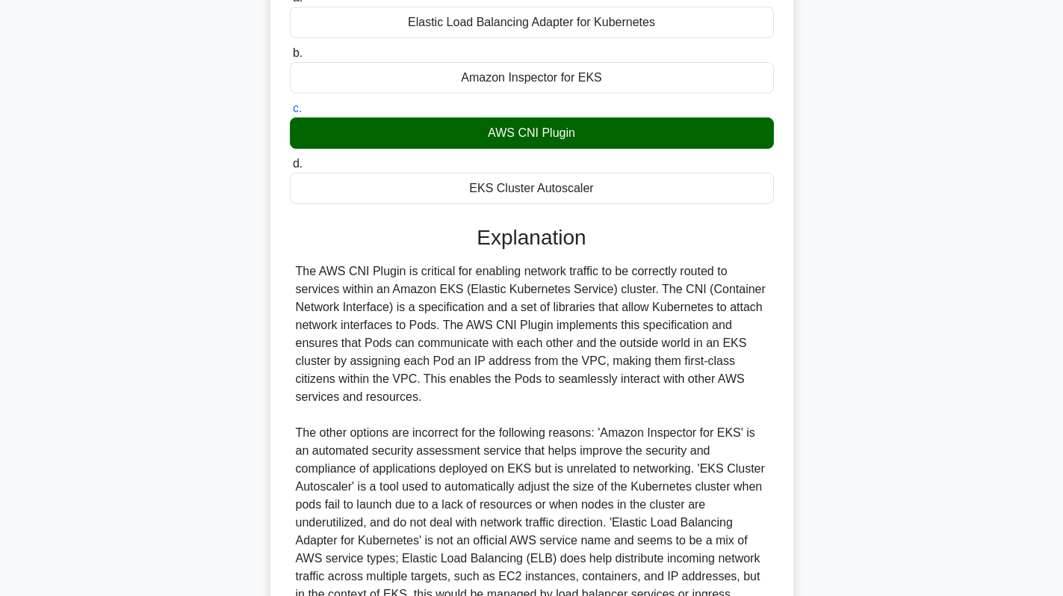
scroll to position [327, 0]
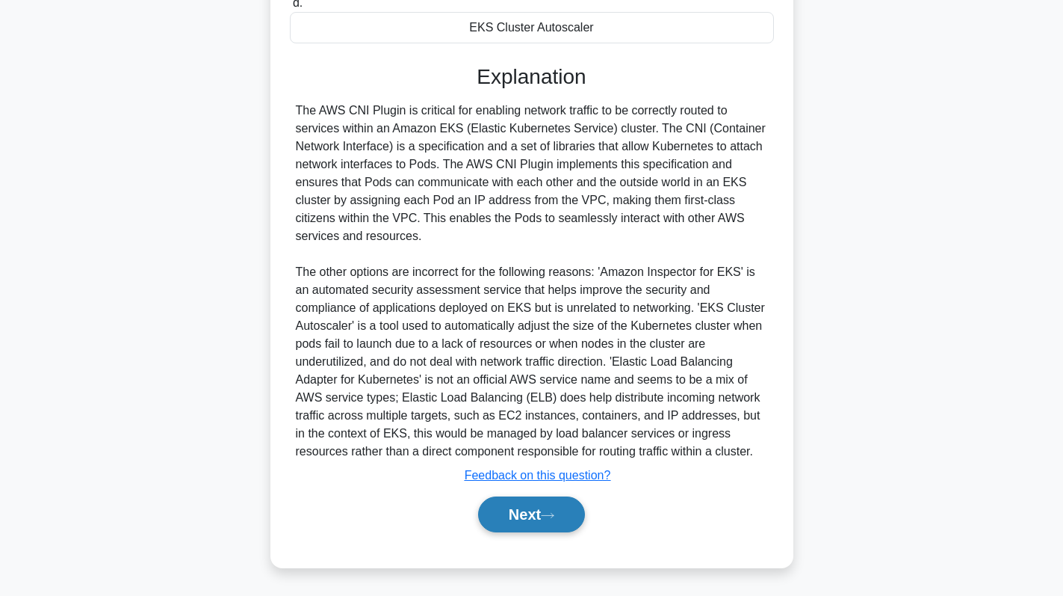
click at [516, 501] on button "Next" at bounding box center [531, 514] width 107 height 36
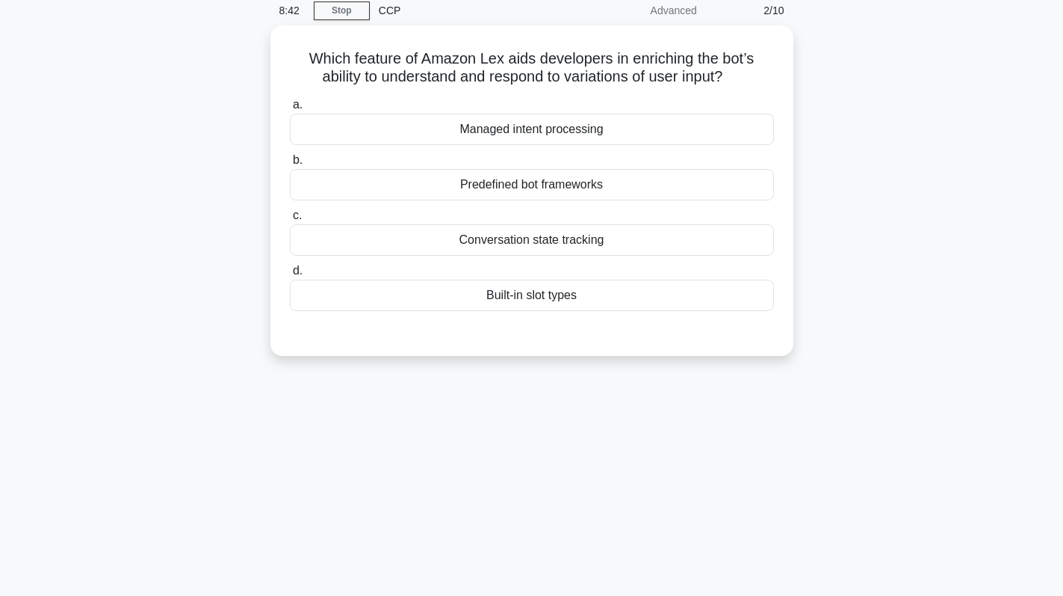
scroll to position [0, 0]
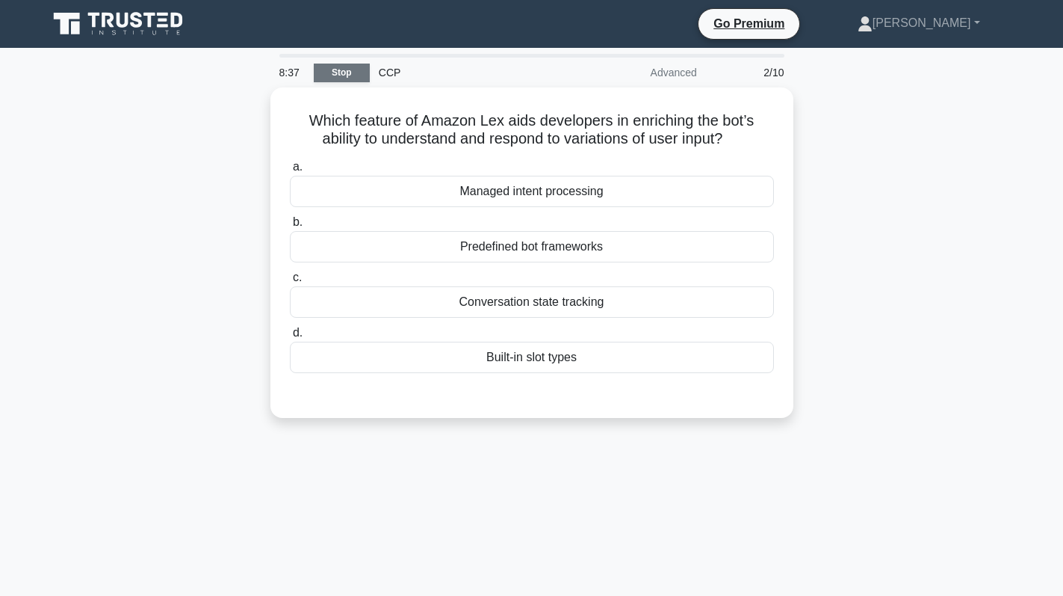
click at [347, 73] on link "Stop" at bounding box center [342, 73] width 56 height 19
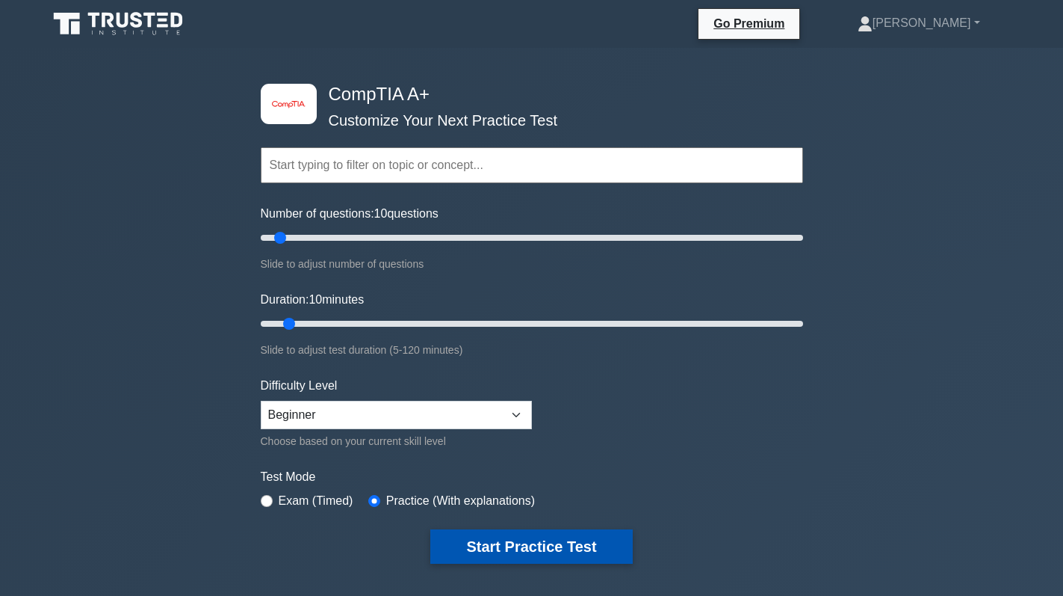
click at [534, 547] on button "Start Practice Test" at bounding box center [531, 546] width 202 height 34
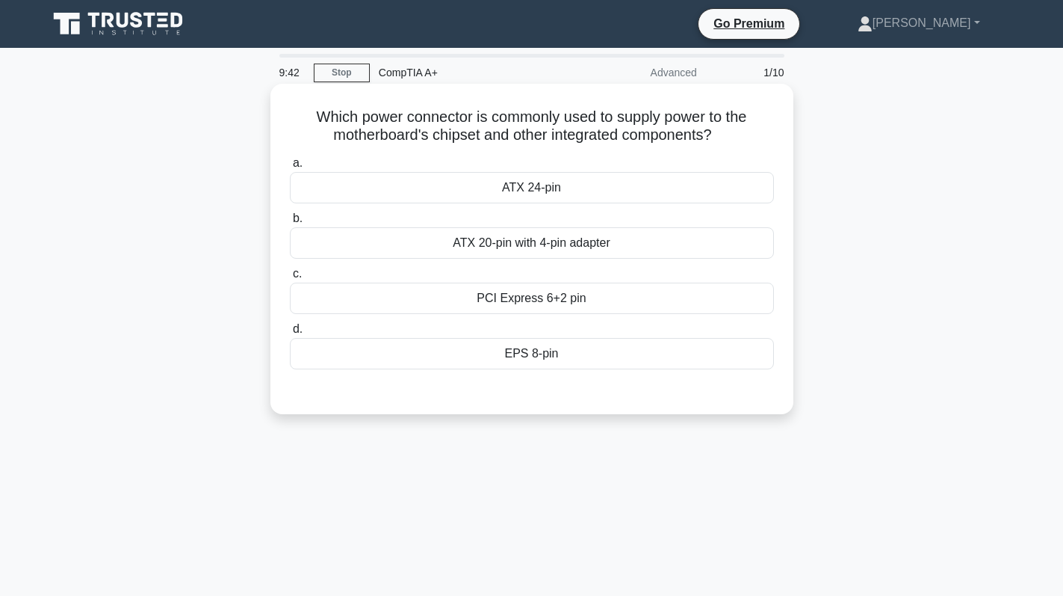
click at [588, 190] on div "ATX 24-pin" at bounding box center [532, 187] width 484 height 31
click at [290, 168] on input "a. ATX 24-pin" at bounding box center [290, 163] width 0 height 10
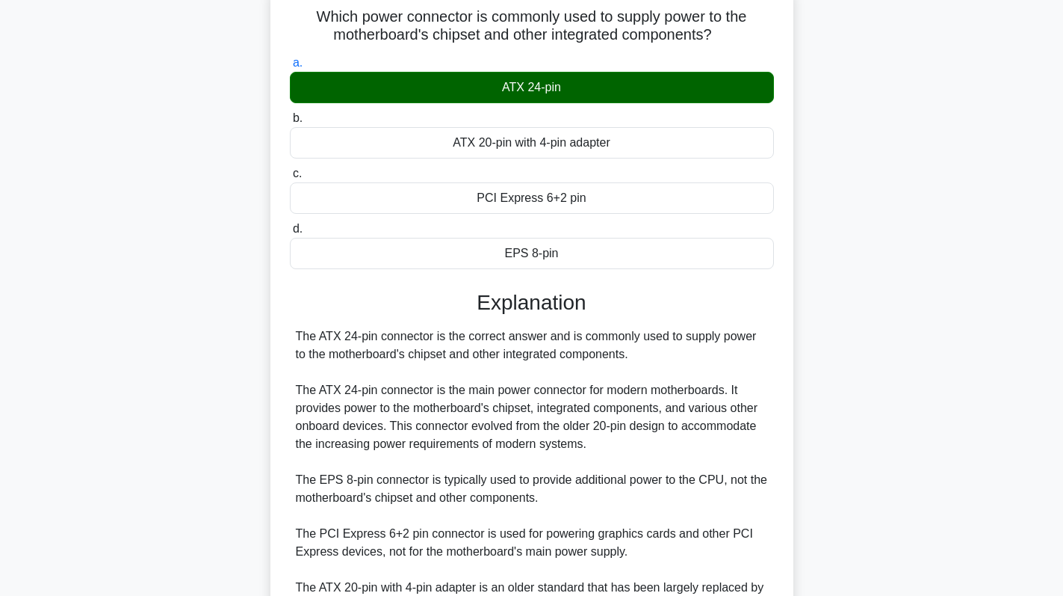
scroll to position [291, 0]
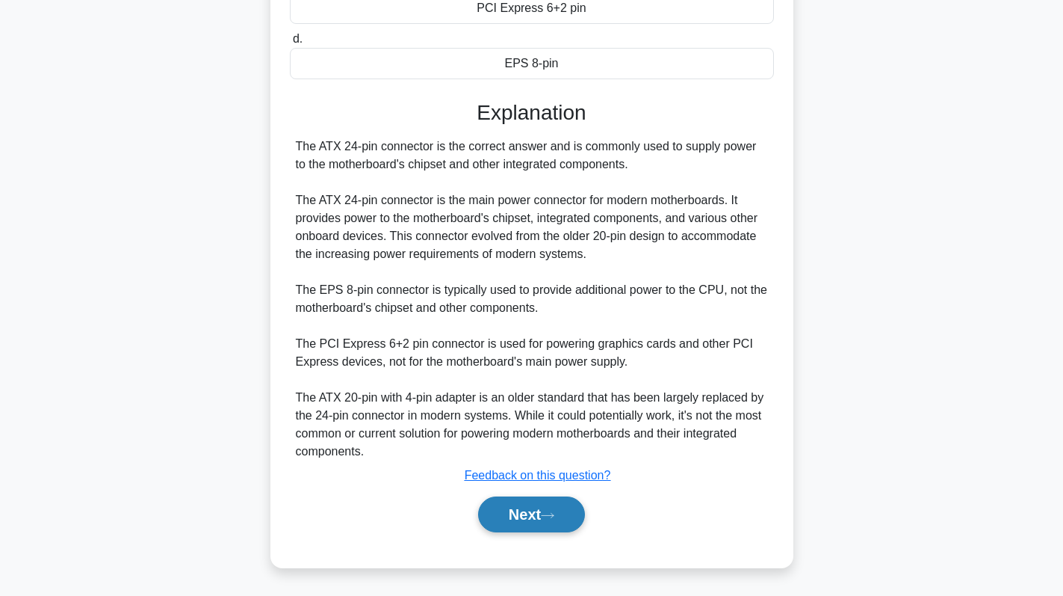
click at [537, 510] on button "Next" at bounding box center [531, 514] width 107 height 36
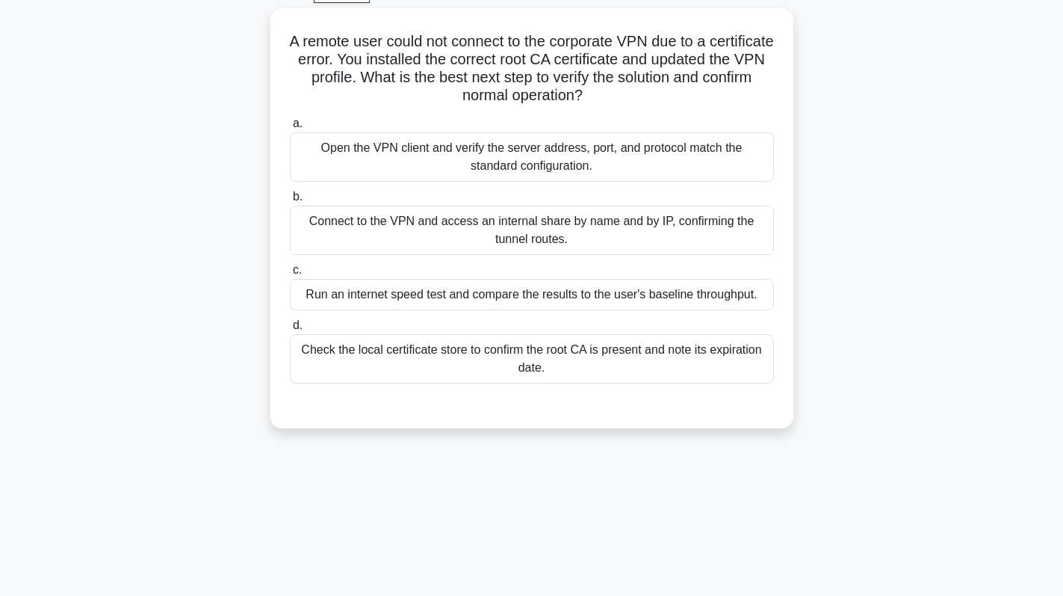
scroll to position [0, 0]
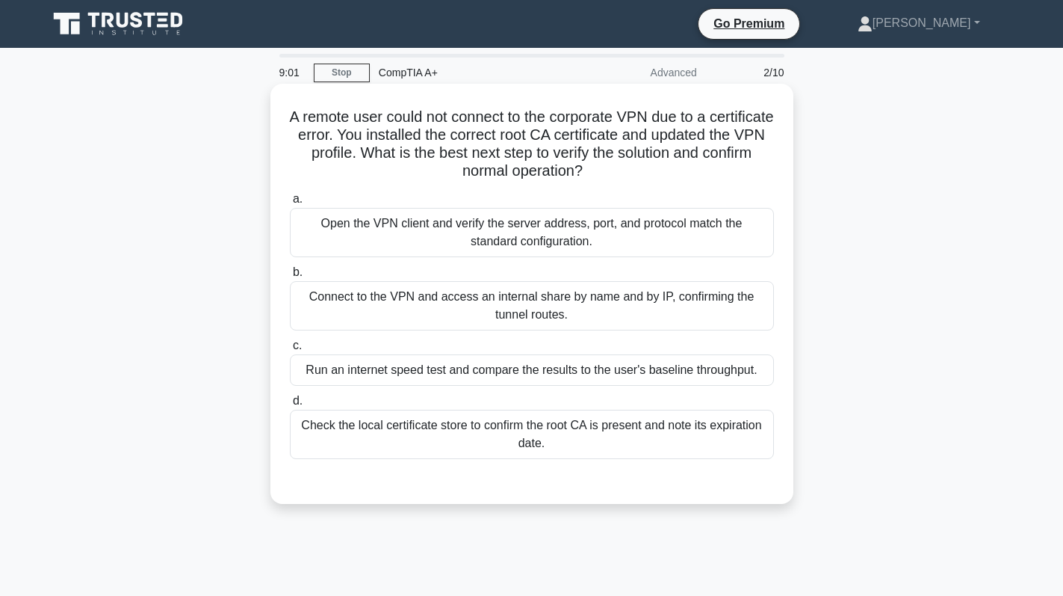
click at [685, 243] on div "Open the VPN client and verify the server address, port, and protocol match the…" at bounding box center [532, 232] width 484 height 49
click at [290, 204] on input "a. Open the VPN client and verify the server address, port, and protocol match …" at bounding box center [290, 199] width 0 height 10
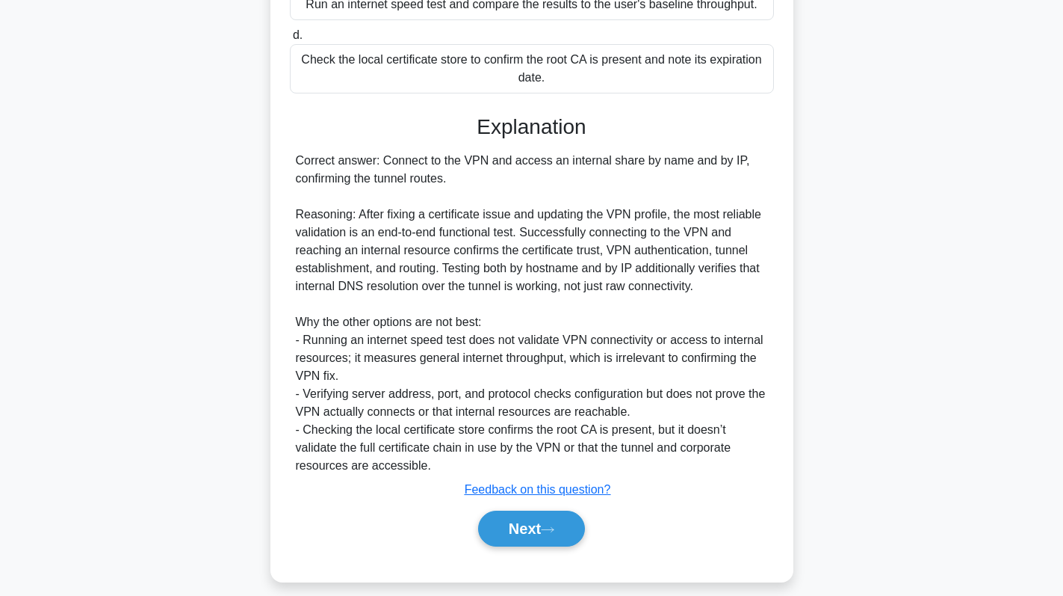
scroll to position [382, 0]
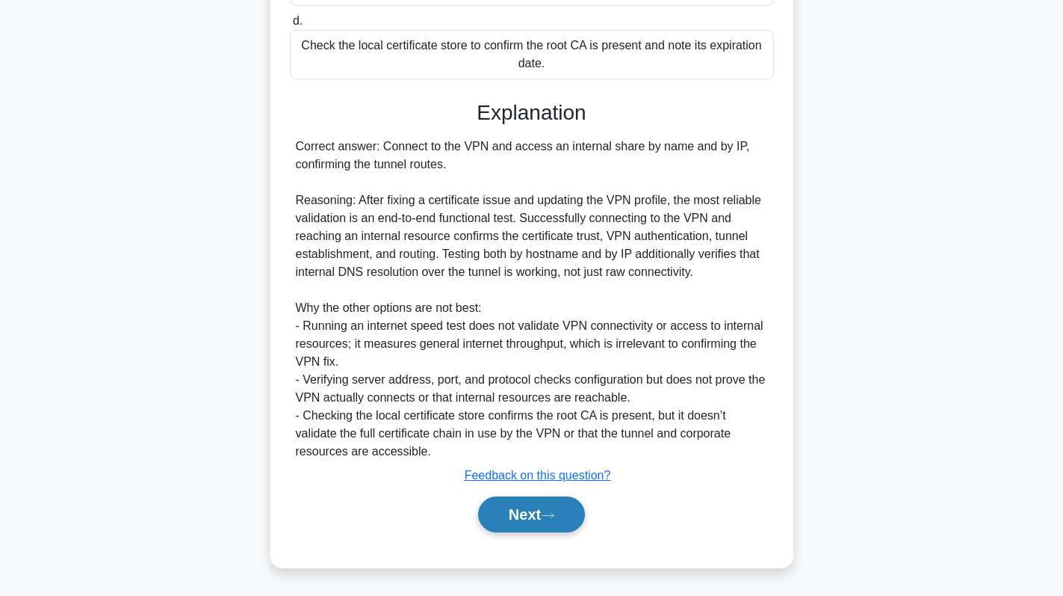
click at [504, 522] on button "Next" at bounding box center [531, 514] width 107 height 36
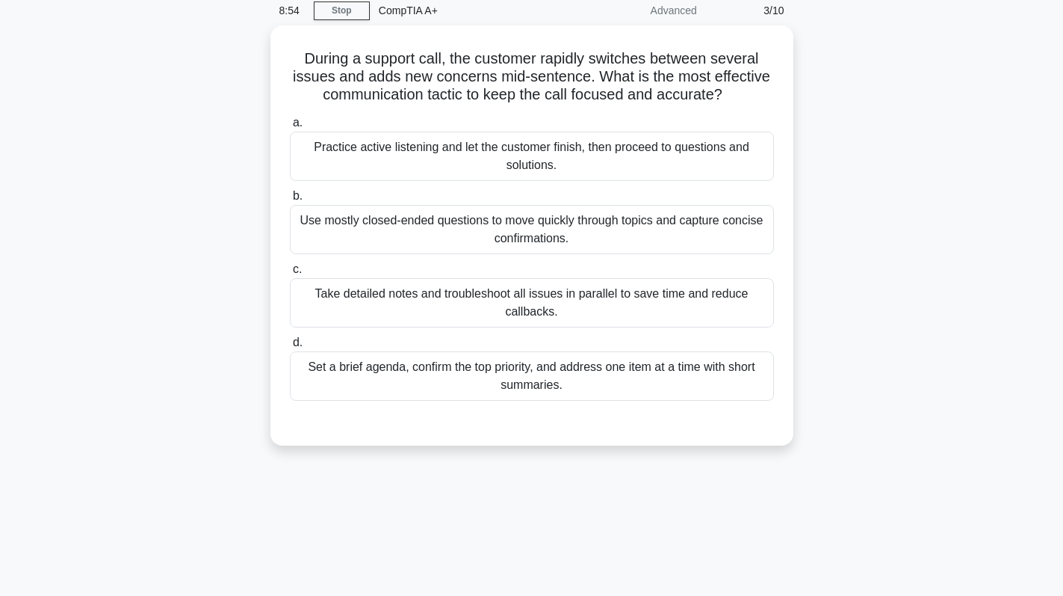
scroll to position [0, 0]
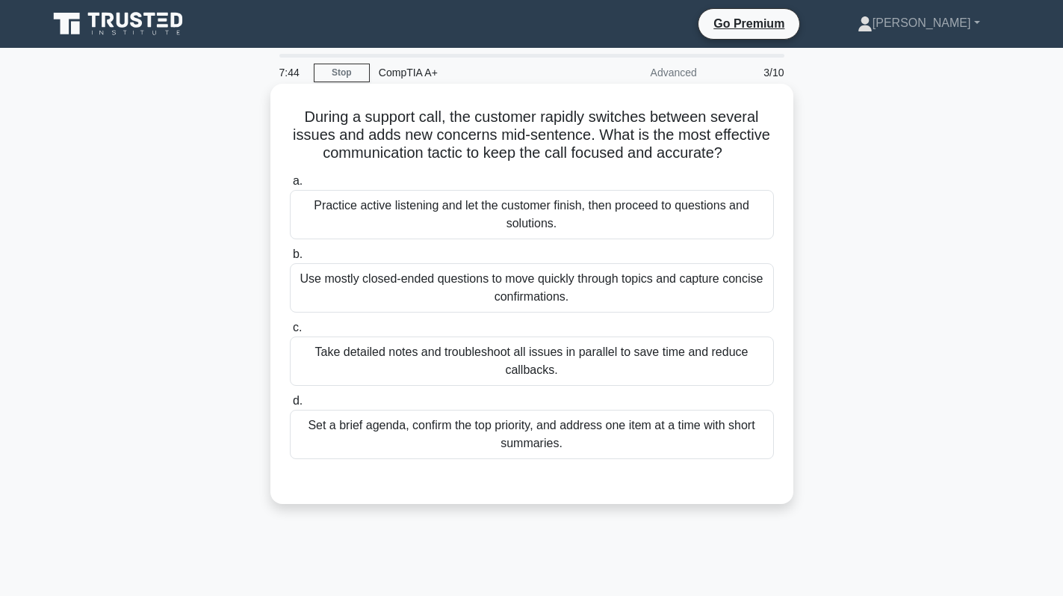
click at [669, 363] on div "Take detailed notes and troubleshoot all issues in parallel to save time and re…" at bounding box center [532, 360] width 484 height 49
click at [290, 333] on input "c. Take detailed notes and troubleshoot all issues in parallel to save time and…" at bounding box center [290, 328] width 0 height 10
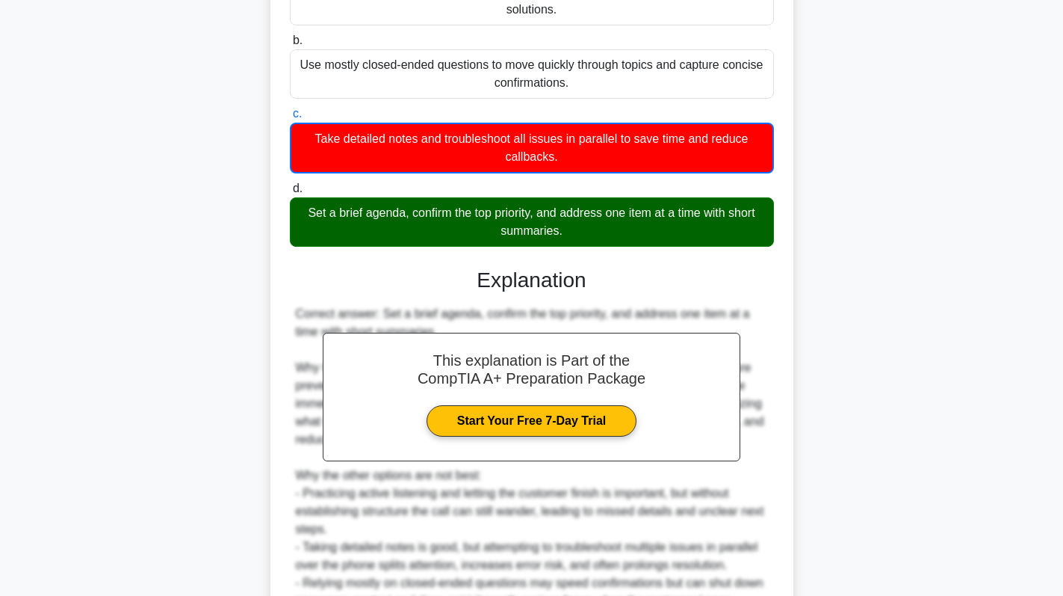
scroll to position [374, 0]
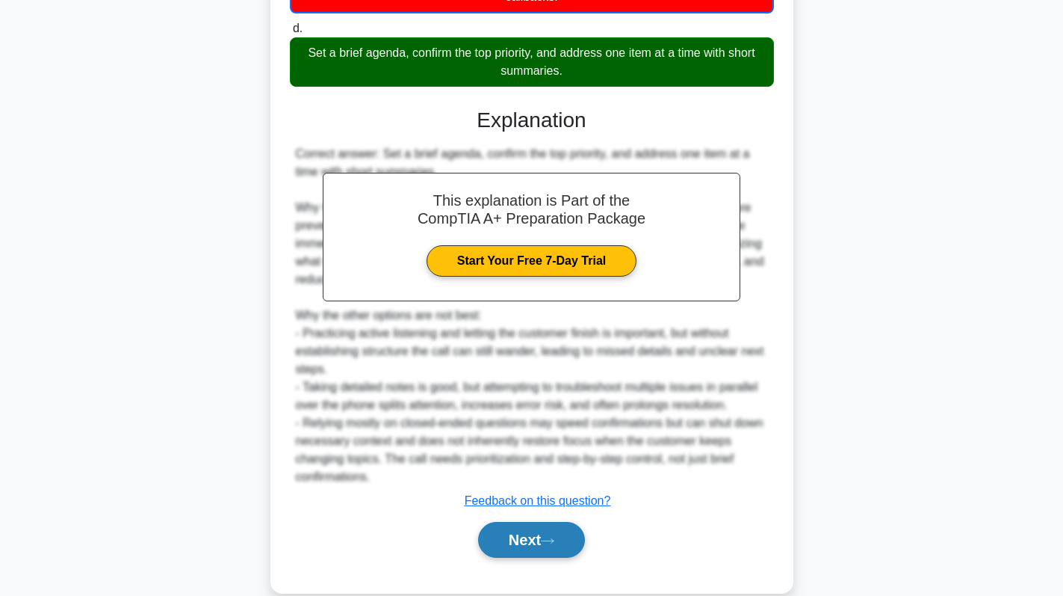
click at [517, 543] on button "Next" at bounding box center [531, 540] width 107 height 36
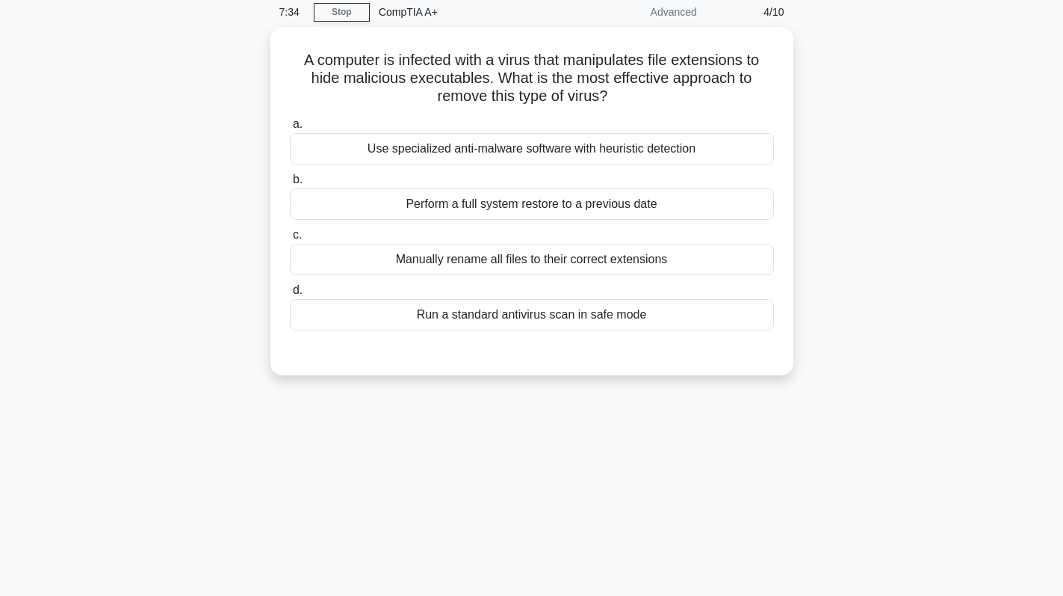
scroll to position [0, 0]
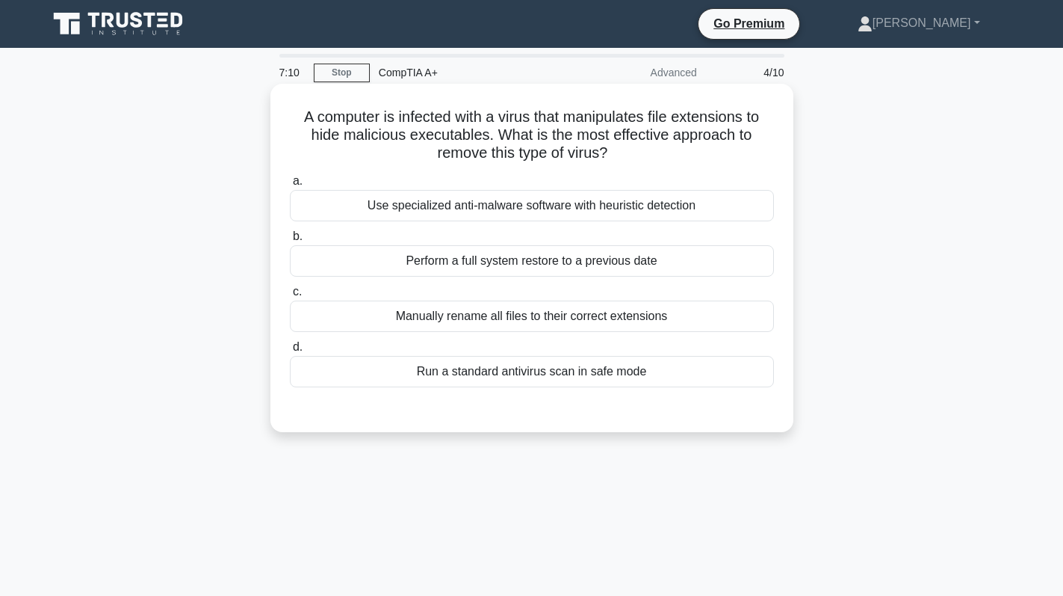
click at [711, 219] on div "Use specialized anti-malware software with heuristic detection" at bounding box center [532, 205] width 484 height 31
click at [290, 186] on input "a. Use specialized anti-malware software with heuristic detection" at bounding box center [290, 181] width 0 height 10
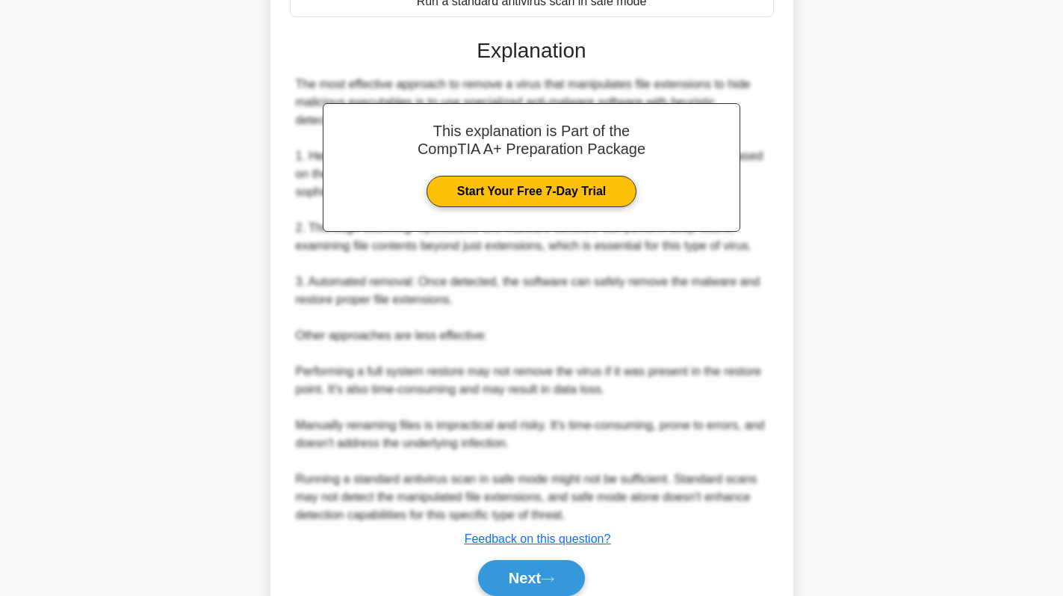
scroll to position [374, 0]
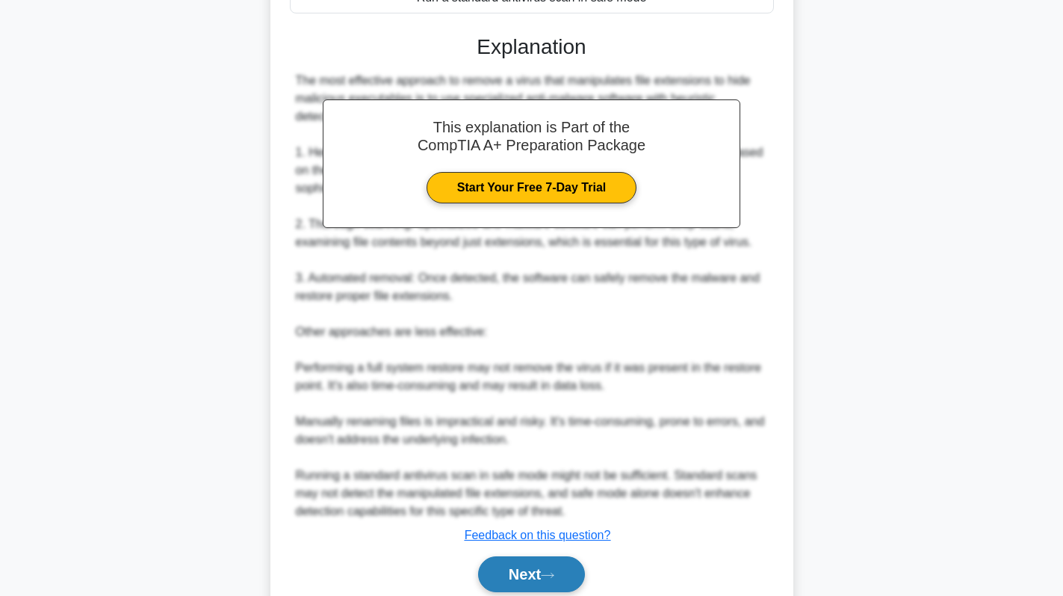
click at [534, 576] on button "Next" at bounding box center [531, 574] width 107 height 36
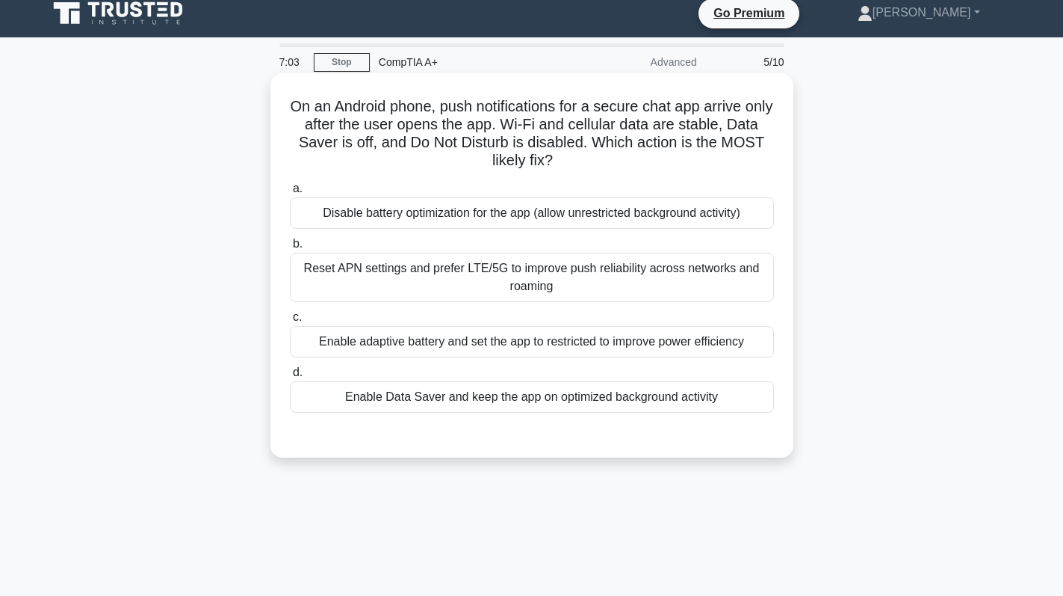
scroll to position [0, 0]
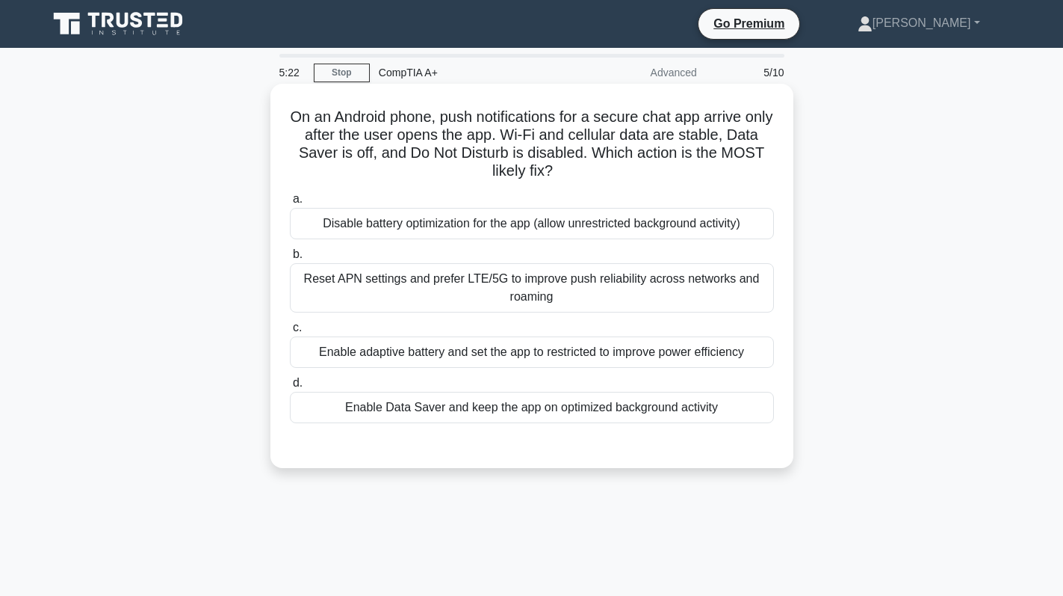
click at [591, 297] on div "Reset APN settings and prefer LTE/5G to improve push reliability across network…" at bounding box center [532, 287] width 484 height 49
click at [290, 259] on input "b. Reset APN settings and prefer LTE/5G to improve push reliability across netw…" at bounding box center [290, 255] width 0 height 10
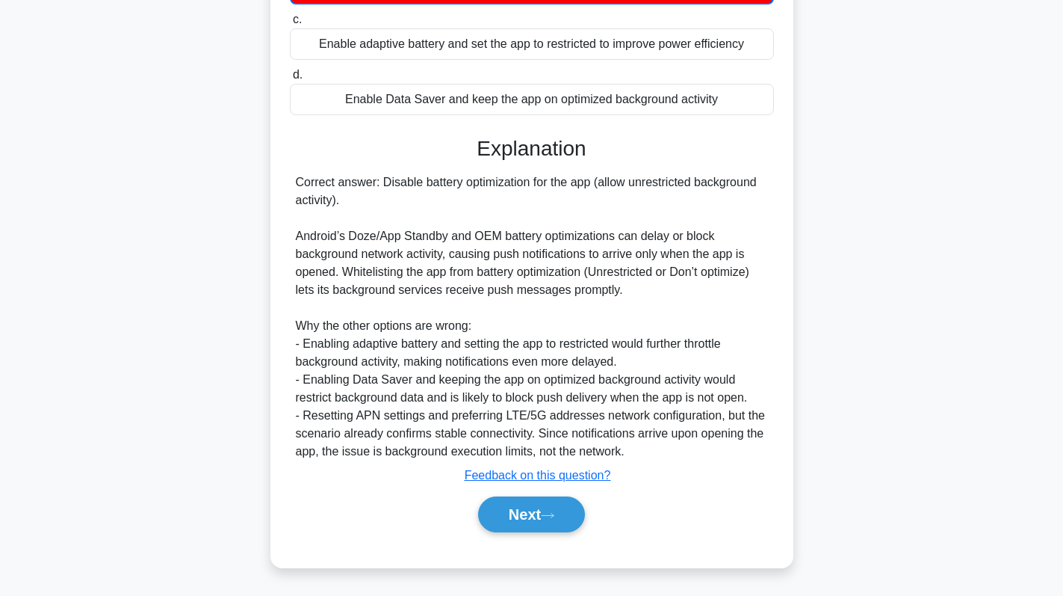
scroll to position [310, 0]
click at [531, 504] on button "Next" at bounding box center [531, 514] width 107 height 36
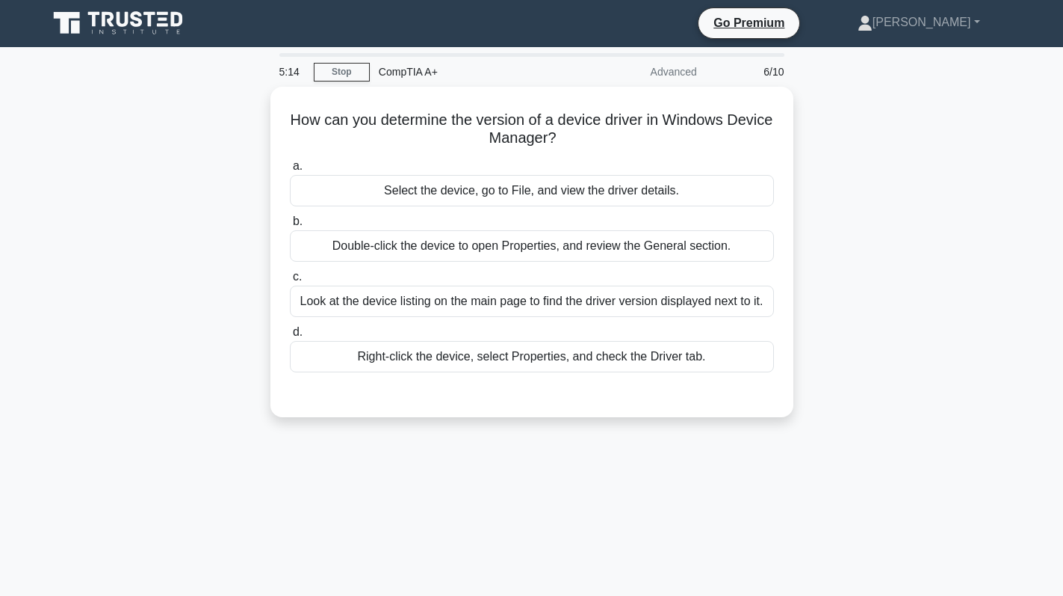
scroll to position [0, 0]
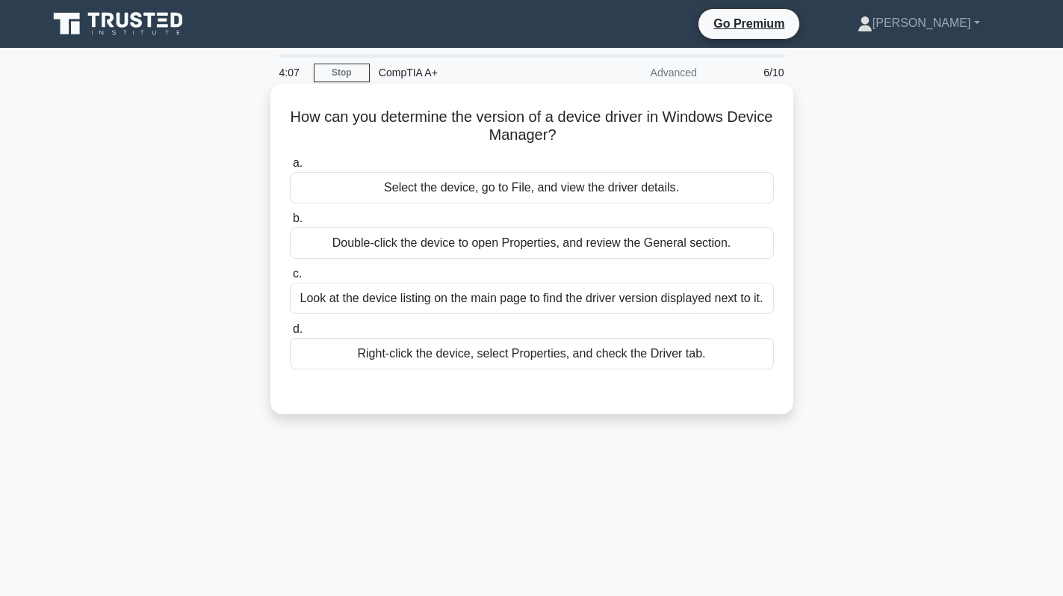
click at [466, 358] on div "Right-click the device, select Properties, and check the Driver tab." at bounding box center [532, 353] width 484 height 31
click at [290, 334] on input "d. Right-click the device, select Properties, and check the Driver tab." at bounding box center [290, 329] width 0 height 10
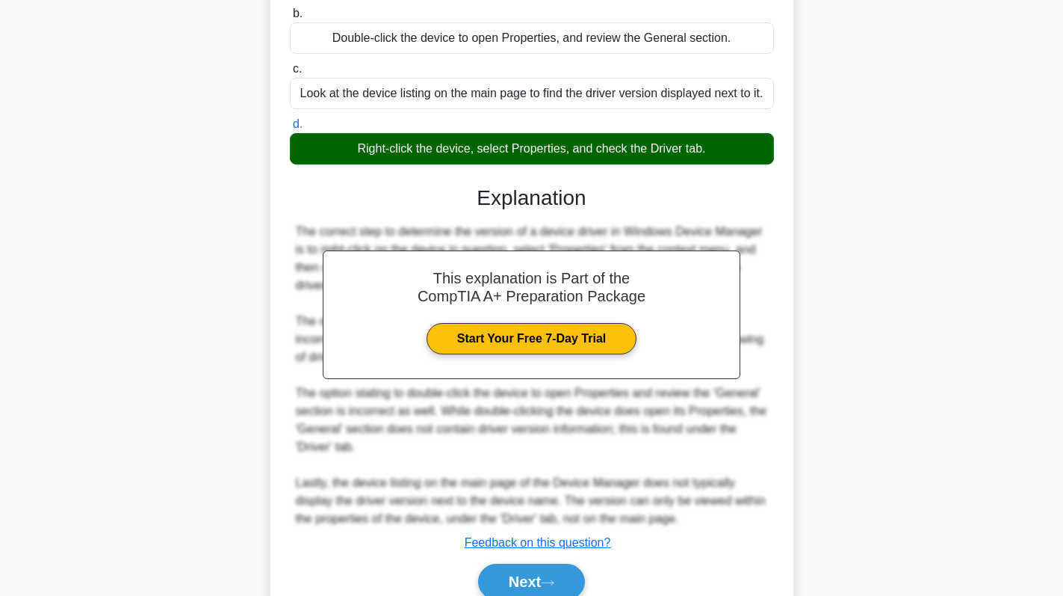
scroll to position [273, 0]
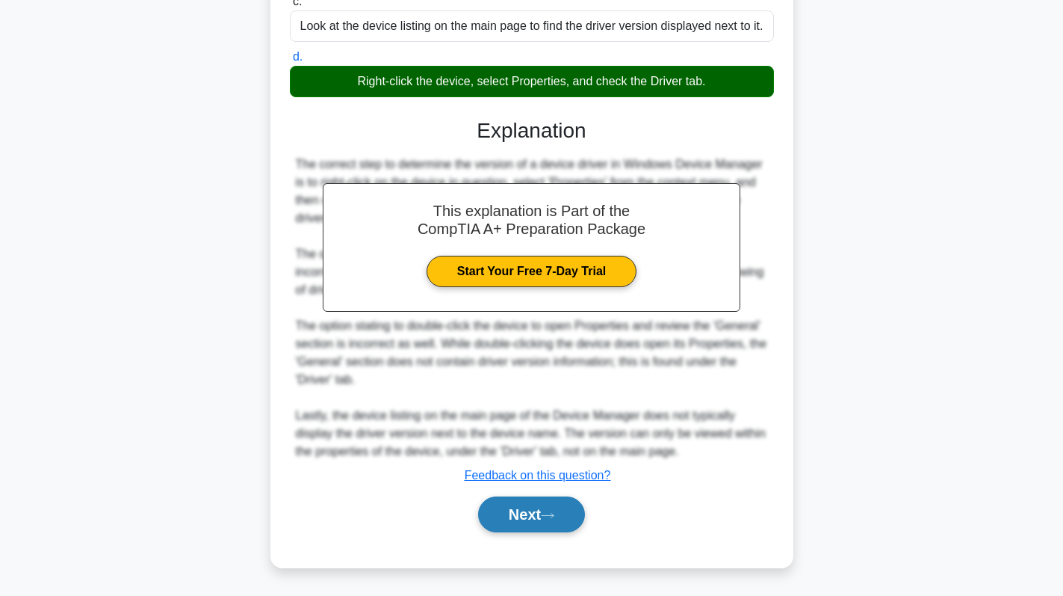
click at [503, 521] on button "Next" at bounding box center [531, 514] width 107 height 36
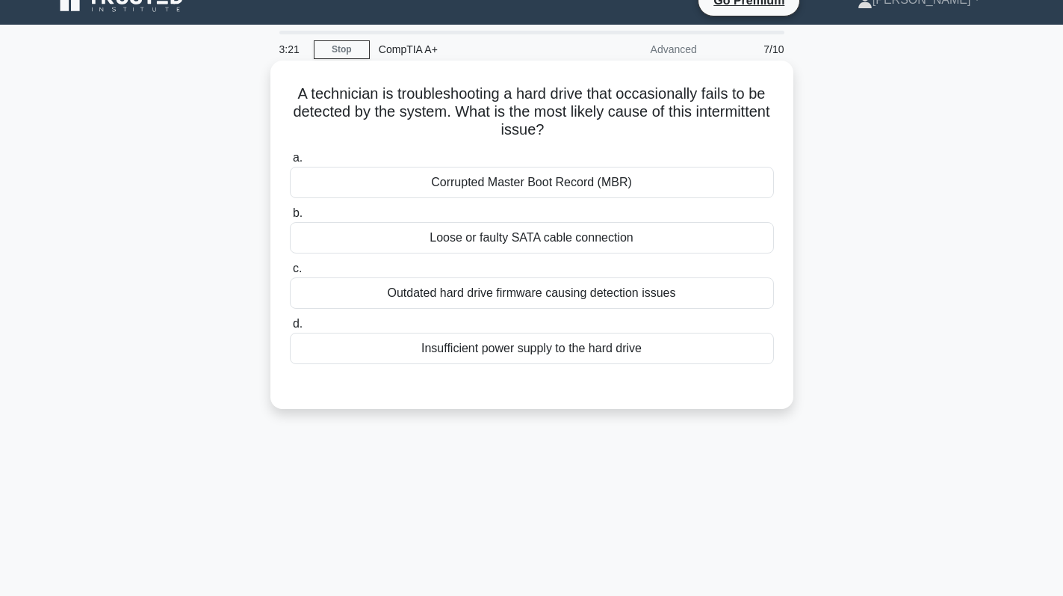
scroll to position [0, 0]
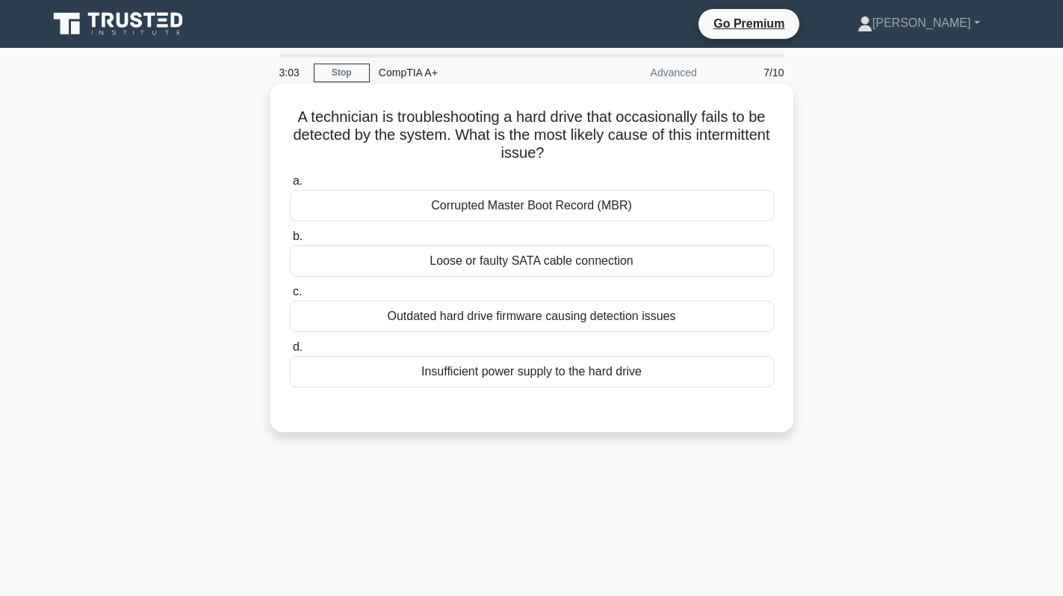
click at [679, 322] on div "Outdated hard drive firmware causing detection issues" at bounding box center [532, 315] width 484 height 31
click at [290, 297] on input "c. Outdated hard drive firmware causing detection issues" at bounding box center [290, 292] width 0 height 10
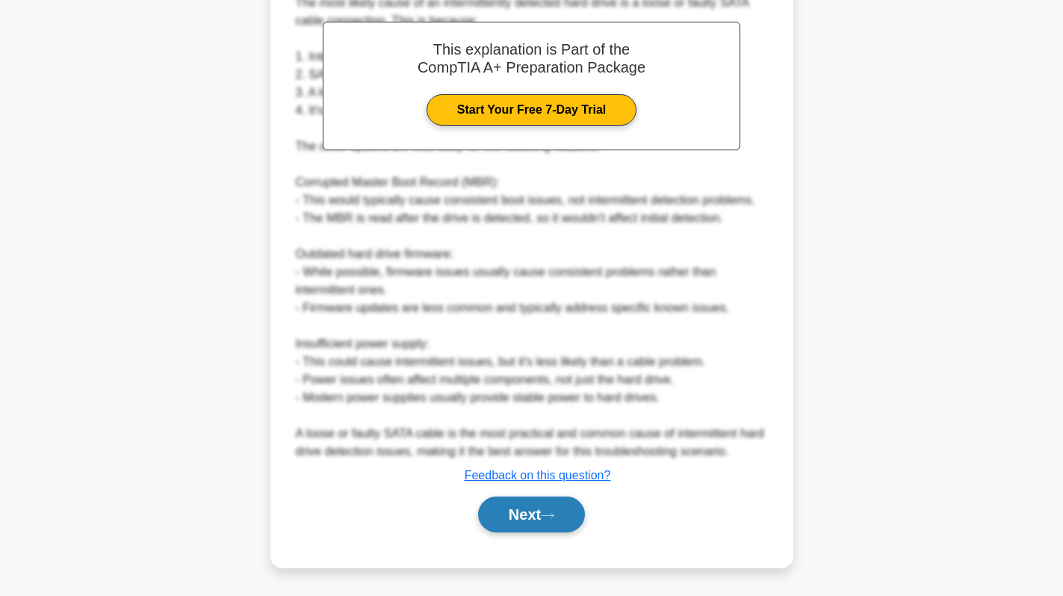
click at [563, 505] on button "Next" at bounding box center [531, 514] width 107 height 36
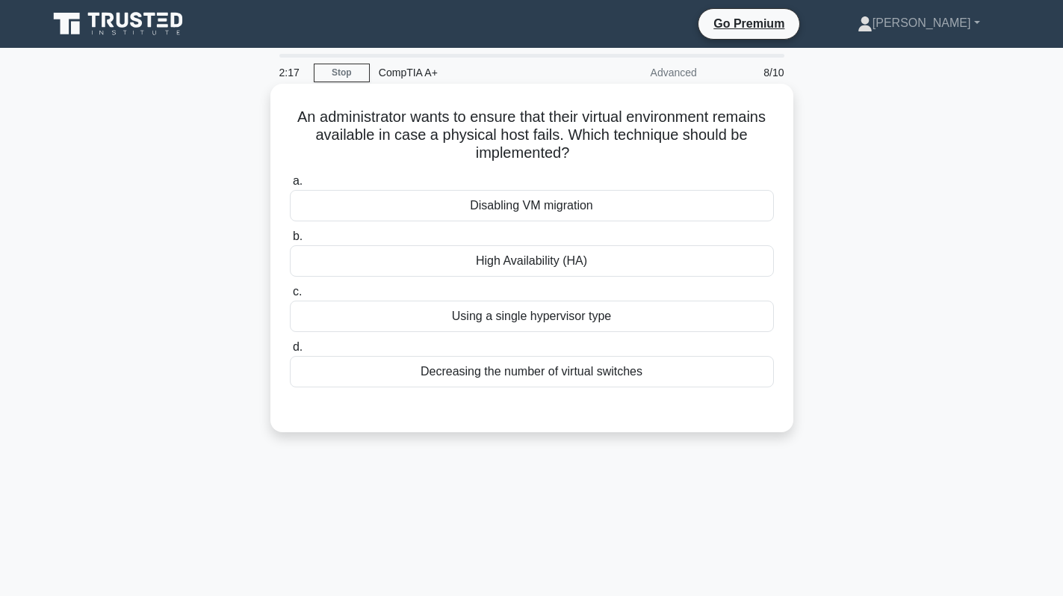
click at [589, 262] on div "High Availability (HA)" at bounding box center [532, 260] width 484 height 31
click at [290, 241] on input "b. High Availability (HA)" at bounding box center [290, 237] width 0 height 10
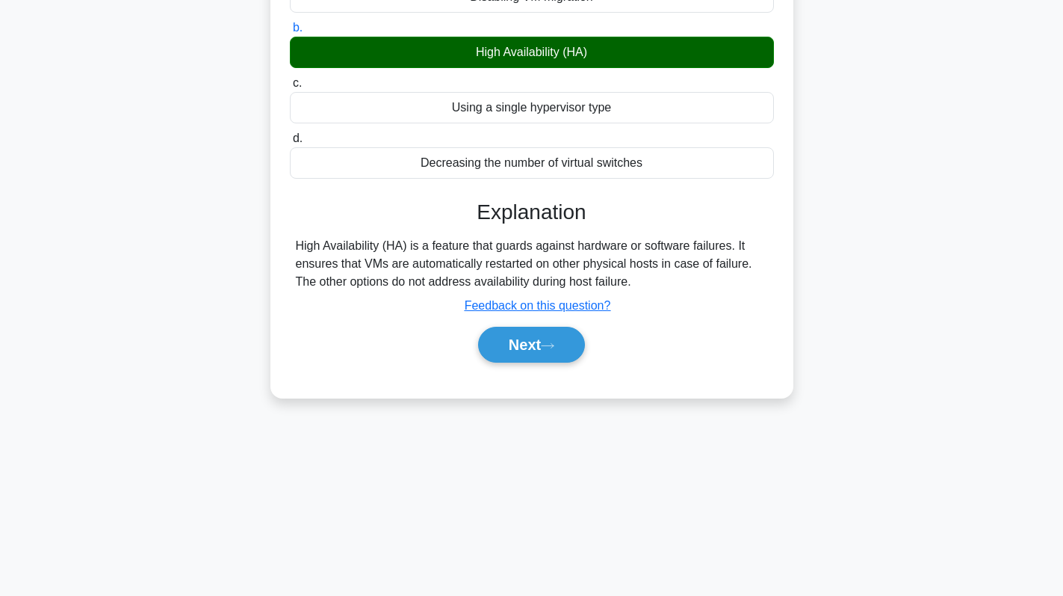
scroll to position [211, 0]
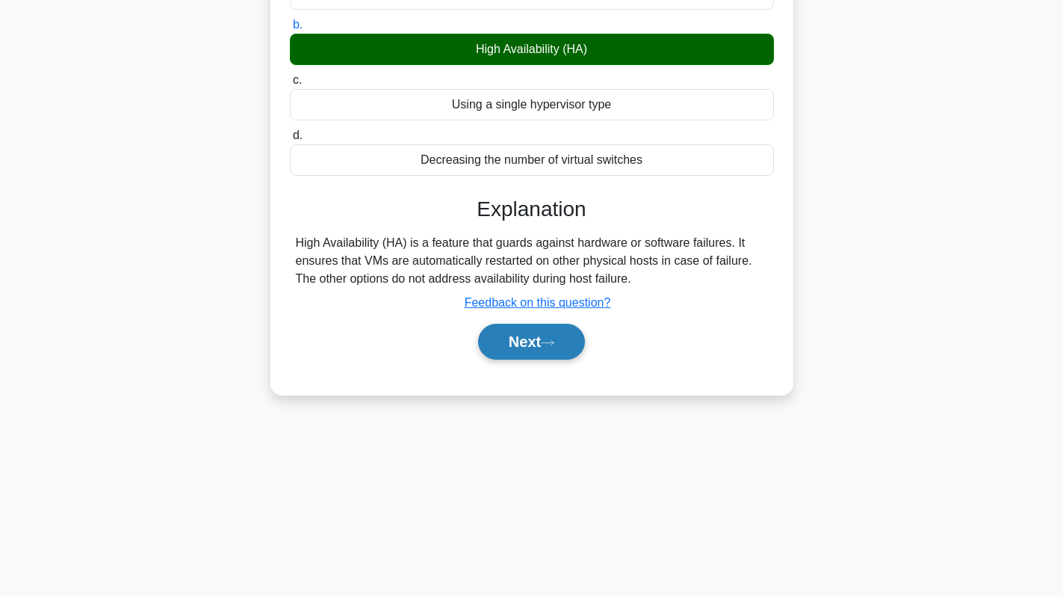
click at [536, 352] on button "Next" at bounding box center [531, 342] width 107 height 36
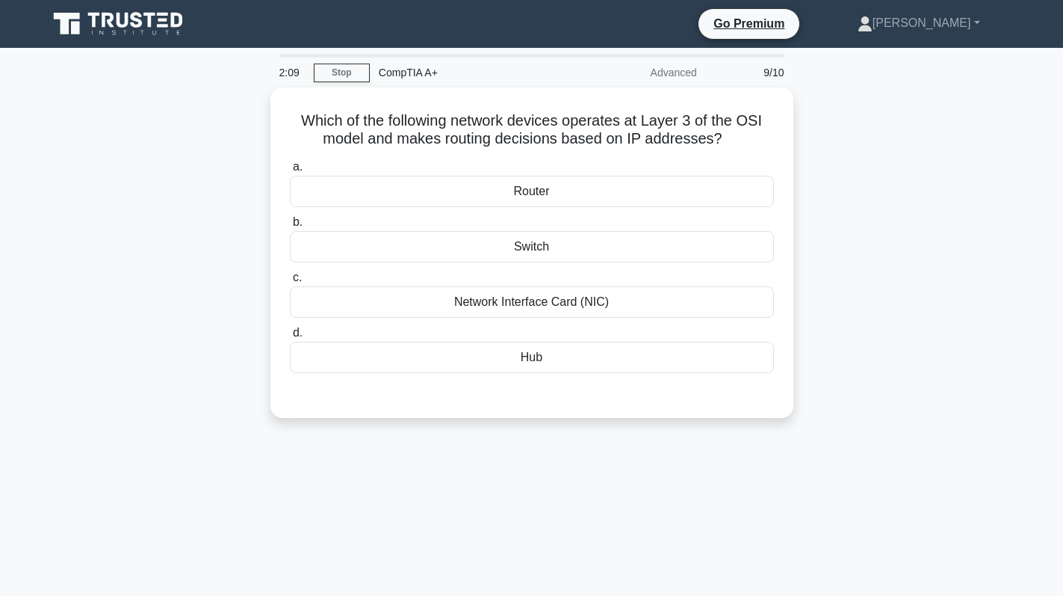
scroll to position [0, 0]
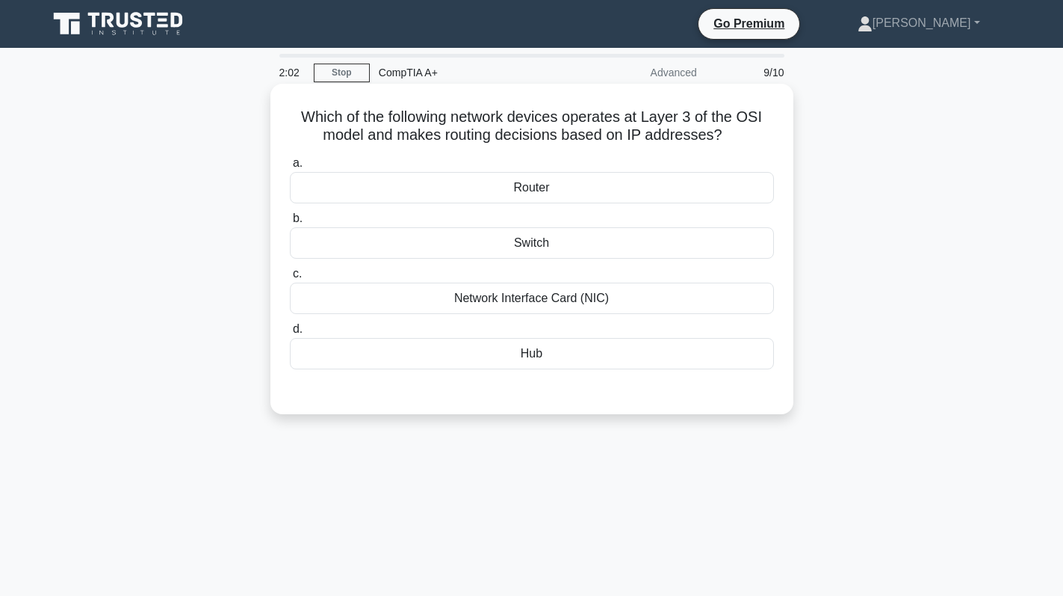
click at [568, 185] on div "Router" at bounding box center [532, 187] width 484 height 31
click at [290, 168] on input "a. Router" at bounding box center [290, 163] width 0 height 10
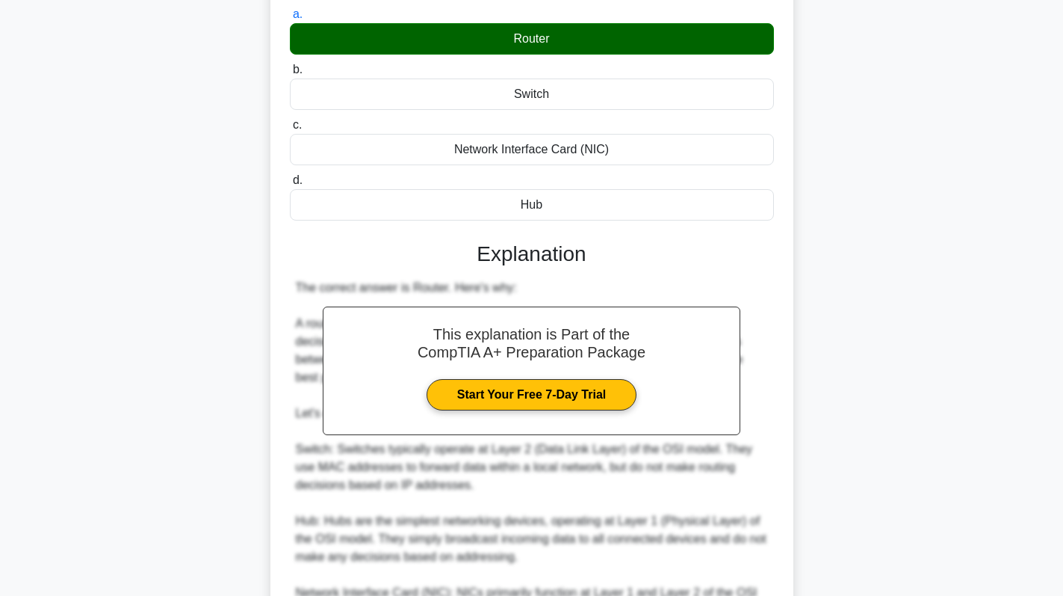
scroll to position [398, 0]
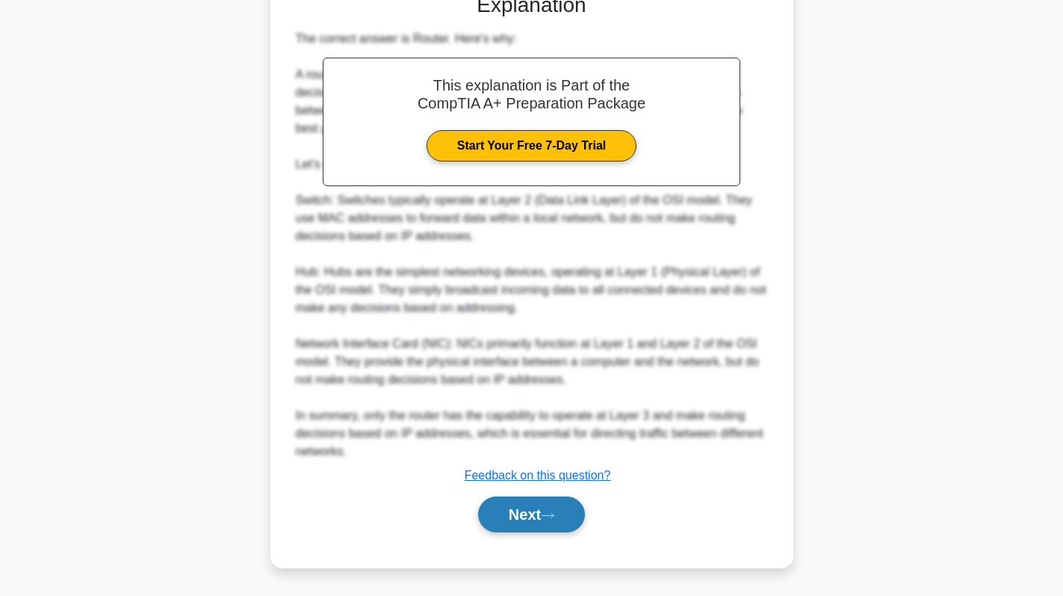
click at [505, 513] on button "Next" at bounding box center [531, 514] width 107 height 36
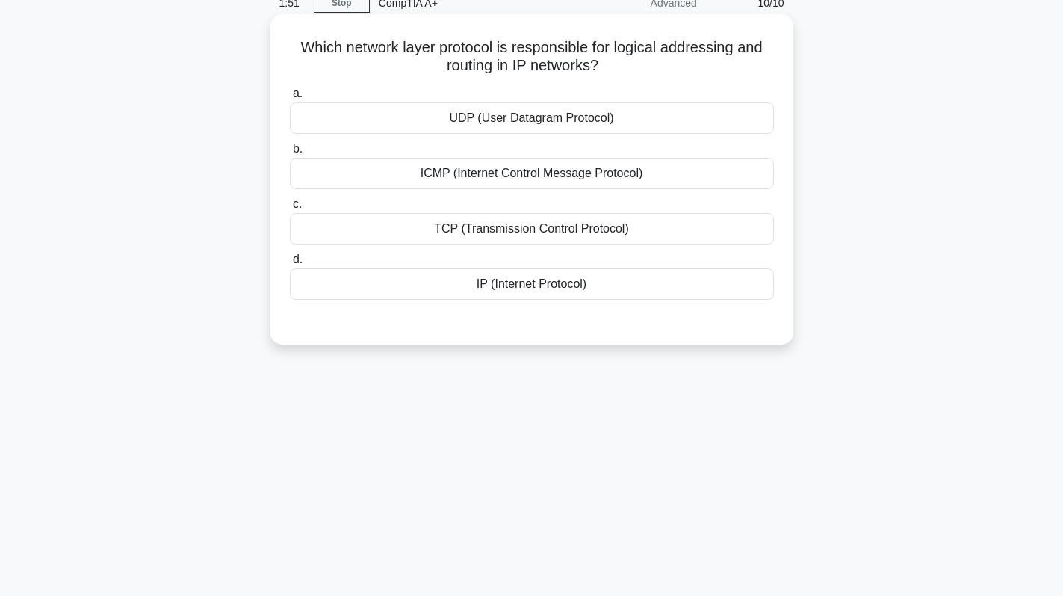
scroll to position [0, 0]
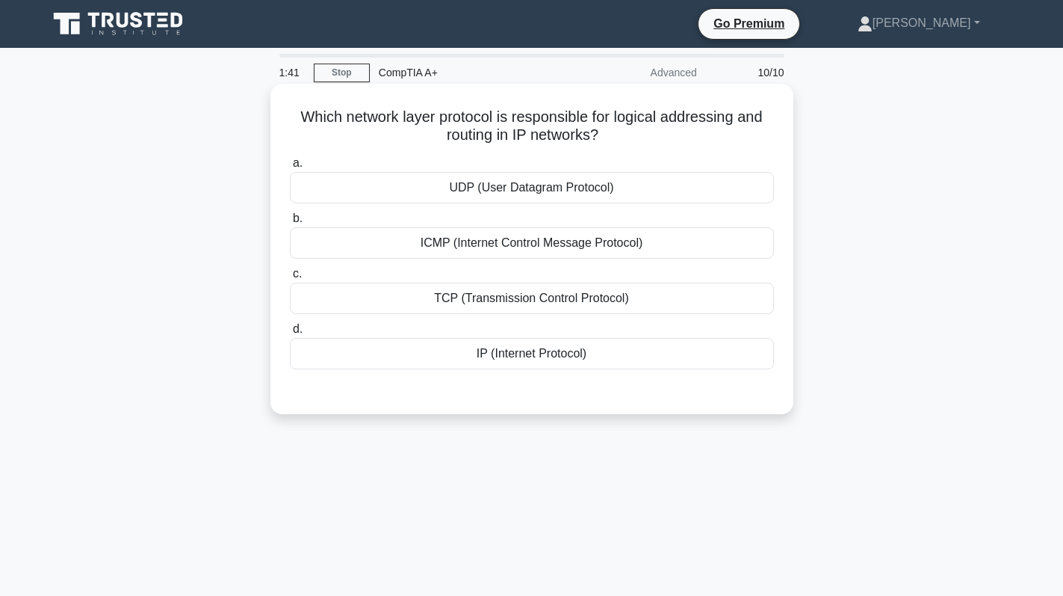
click at [531, 307] on div "TCP (Transmission Control Protocol)" at bounding box center [532, 297] width 484 height 31
click at [290, 279] on input "c. TCP (Transmission Control Protocol)" at bounding box center [290, 274] width 0 height 10
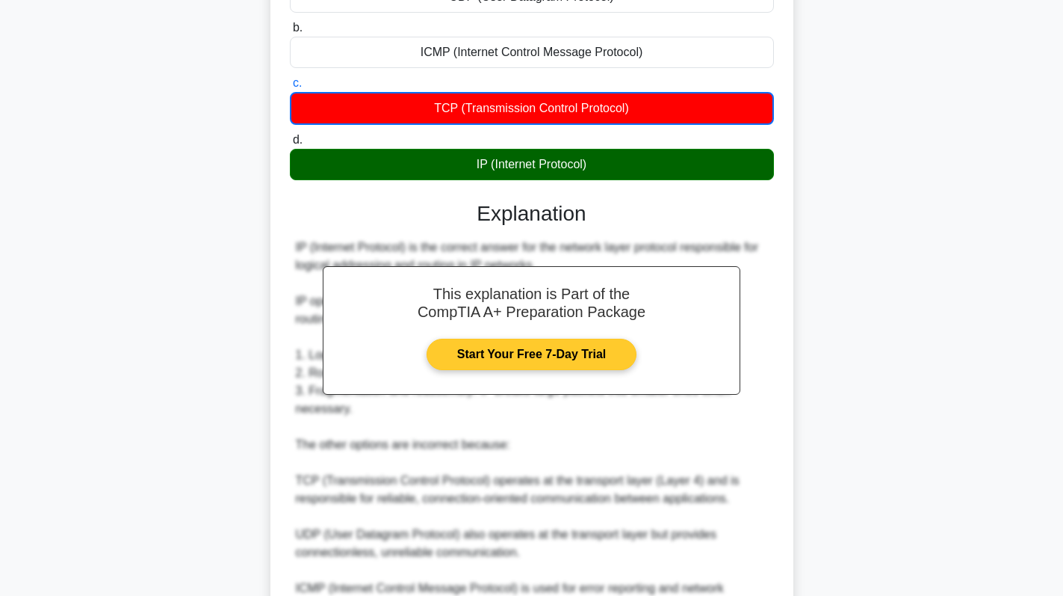
scroll to position [346, 0]
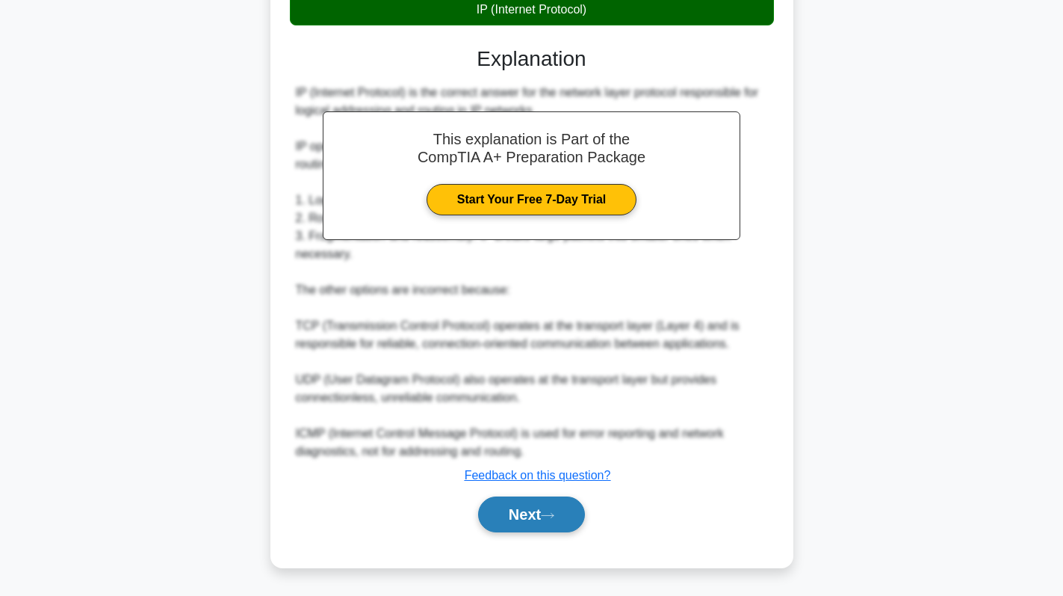
click at [513, 509] on button "Next" at bounding box center [531, 514] width 107 height 36
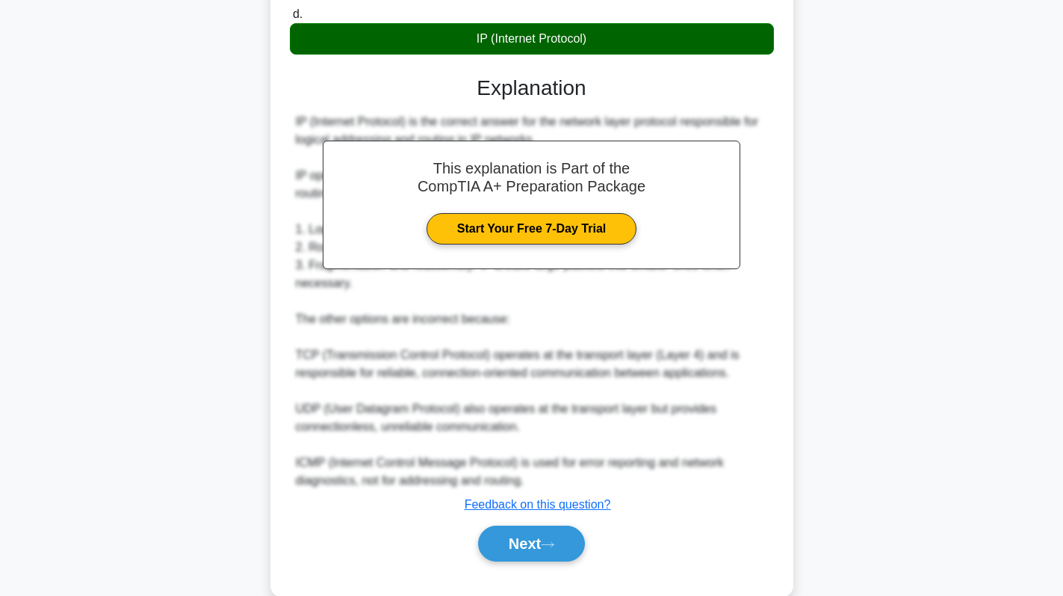
scroll to position [122, 0]
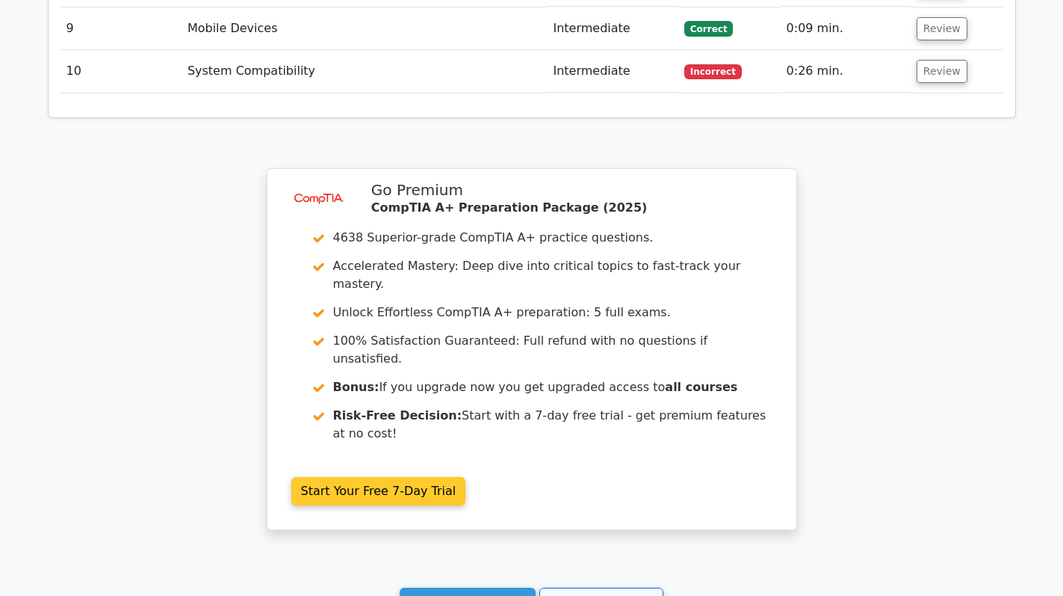
scroll to position [2391, 0]
